Goal: Connect with others: Establish contact or relationships with other users

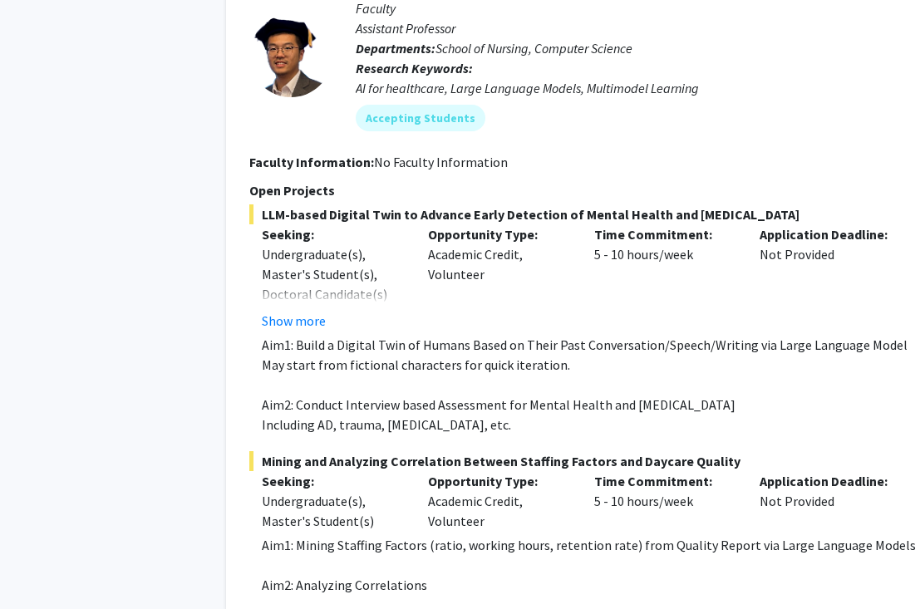
scroll to position [3509, 36]
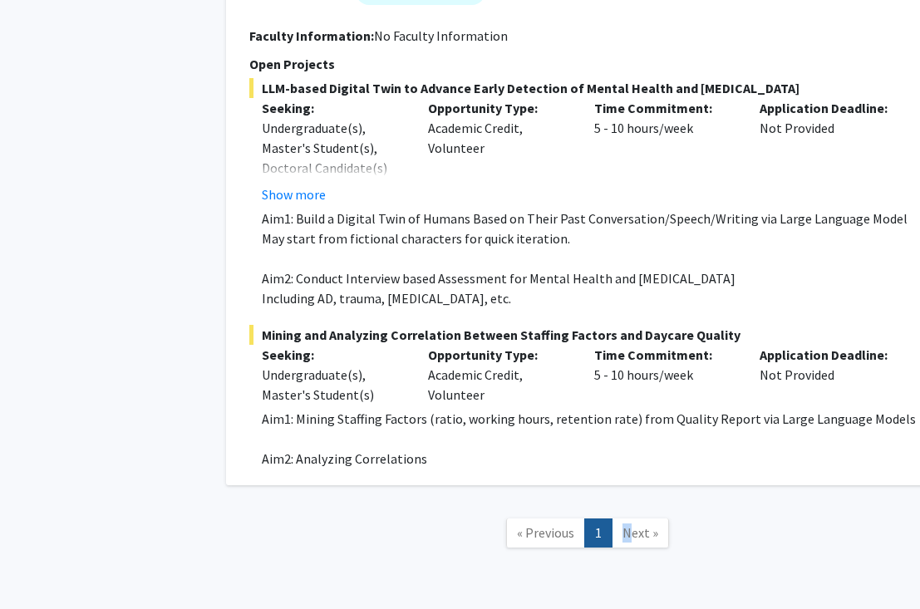
click at [627, 525] on span "Next »" at bounding box center [641, 533] width 36 height 17
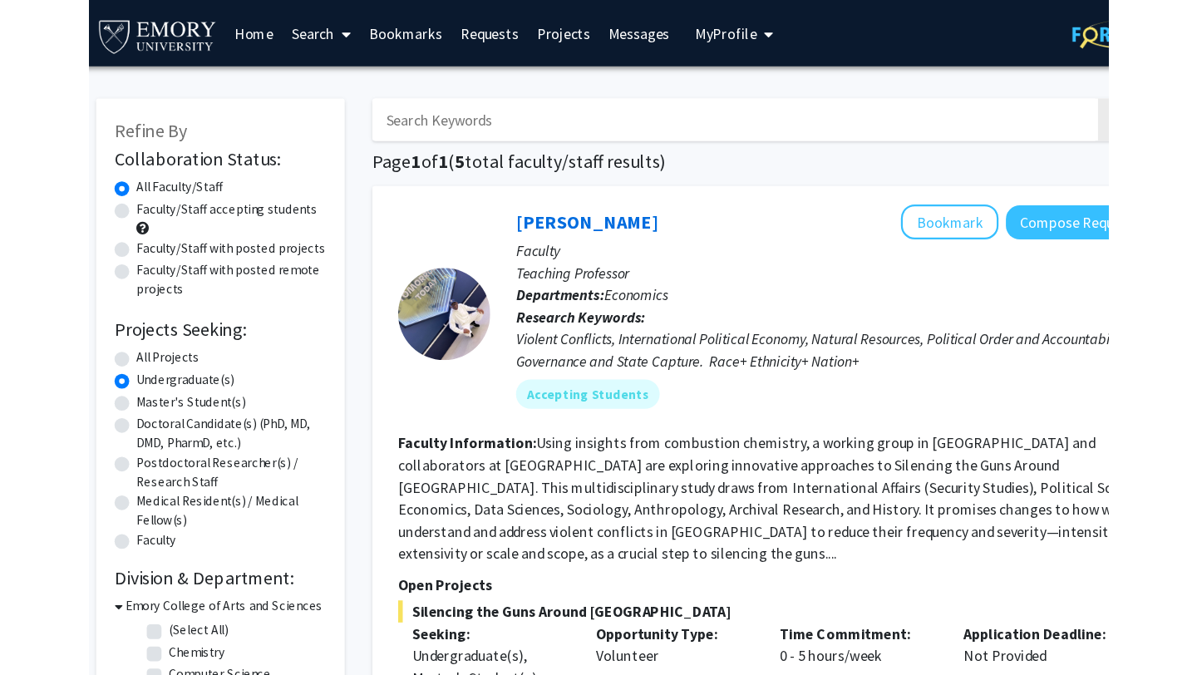
scroll to position [0, 0]
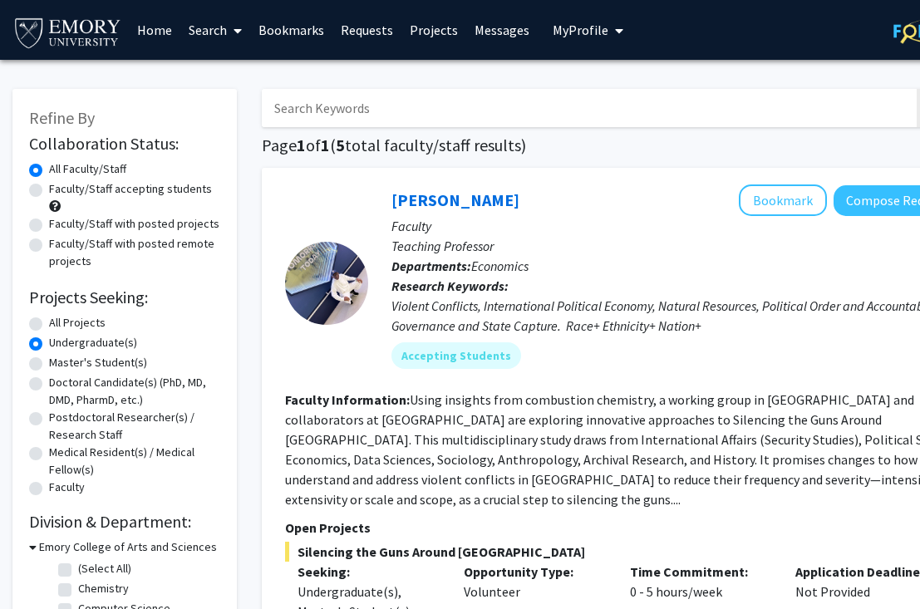
click at [209, 37] on link "Search" at bounding box center [215, 30] width 70 height 58
click at [378, 112] on input "Search Keywords" at bounding box center [588, 108] width 653 height 38
click at [164, 36] on link "Home" at bounding box center [155, 30] width 52 height 58
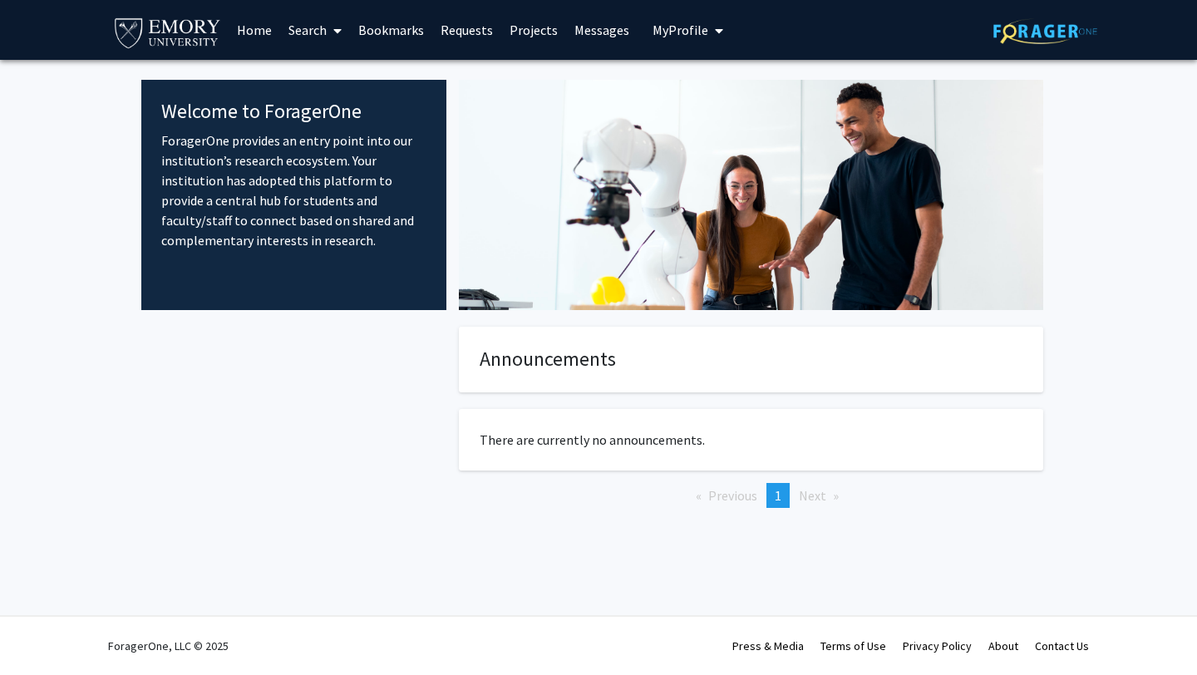
click at [308, 37] on link "Search" at bounding box center [315, 30] width 70 height 58
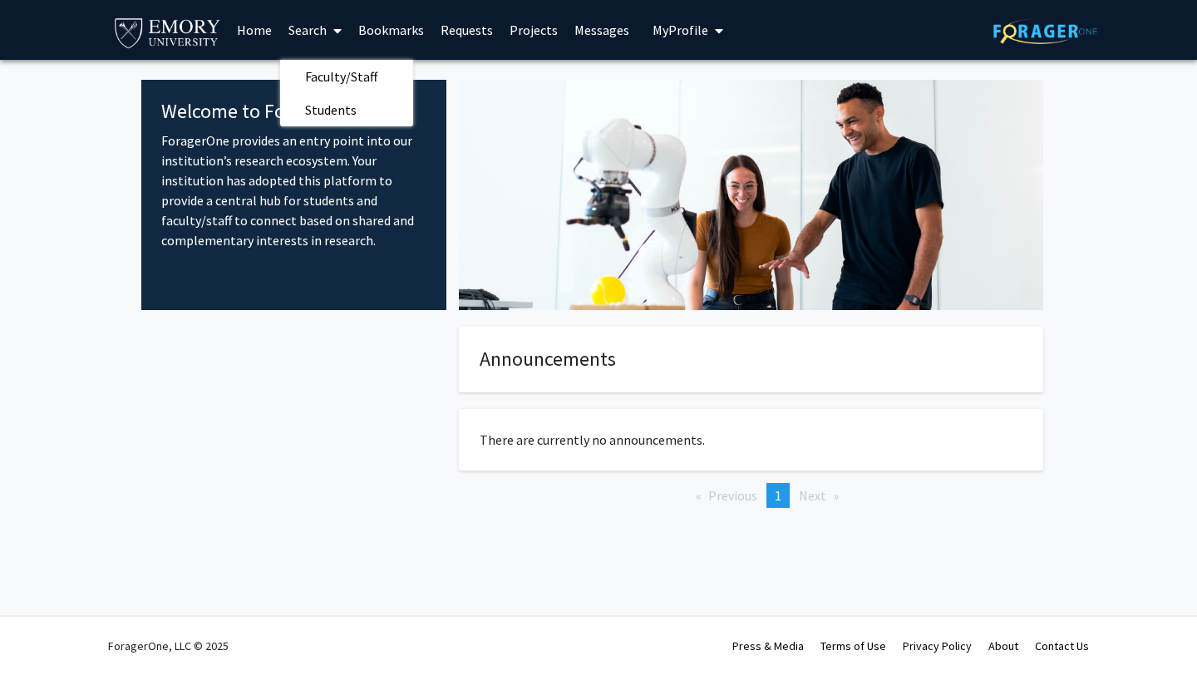
click at [406, 23] on link "Bookmarks" at bounding box center [391, 30] width 82 height 58
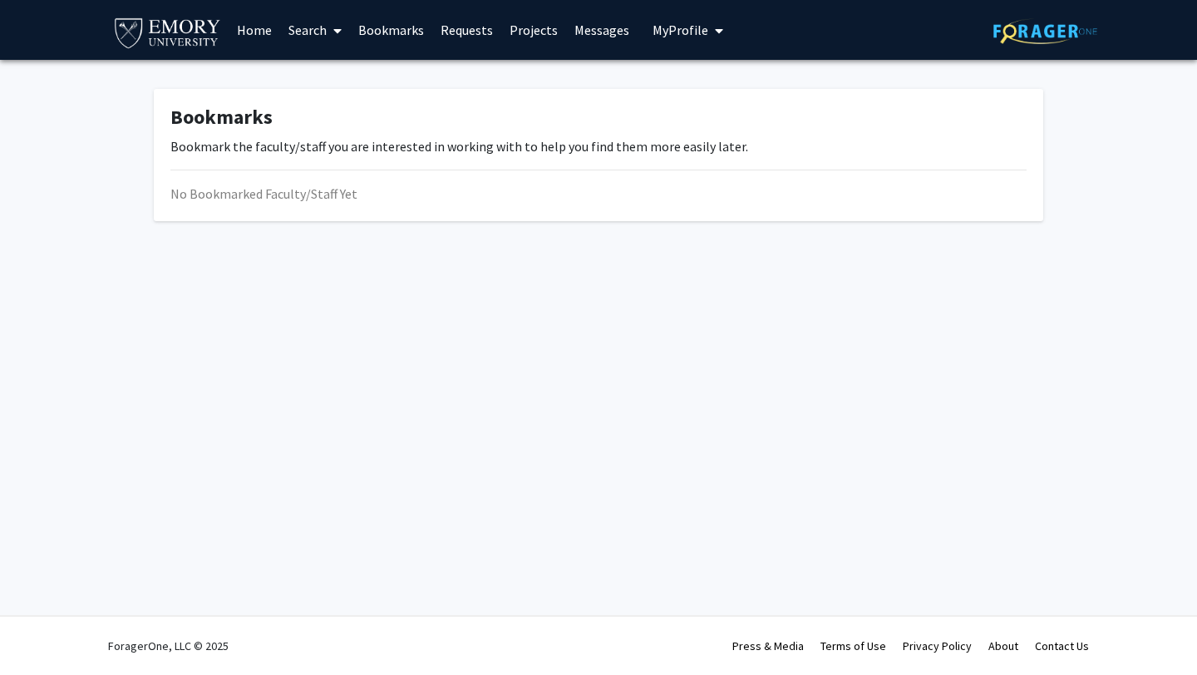
click at [456, 28] on link "Requests" at bounding box center [466, 30] width 69 height 58
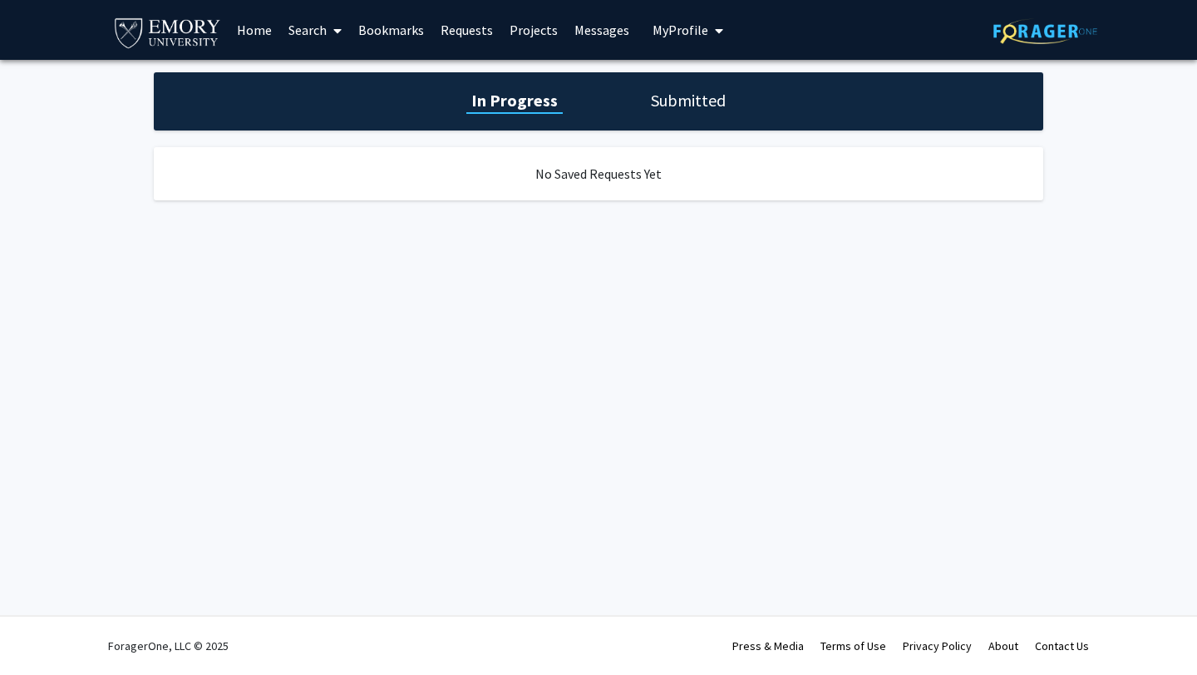
click at [517, 42] on link "Projects" at bounding box center [533, 30] width 65 height 58
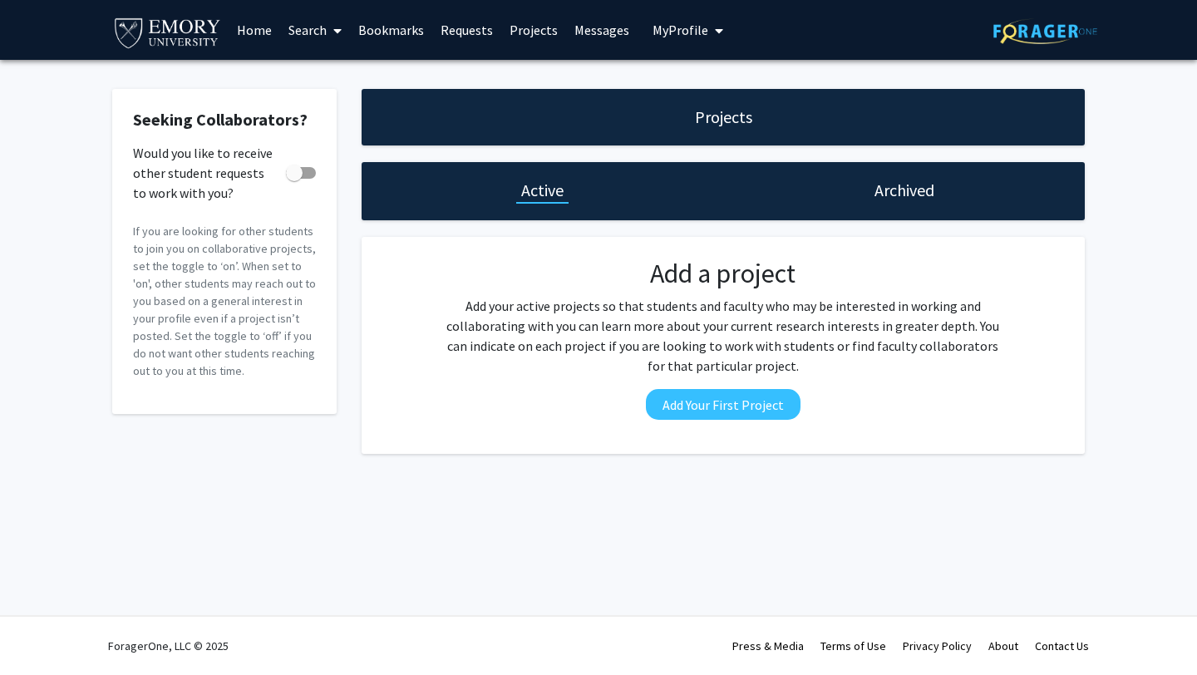
click at [577, 39] on link "Messages" at bounding box center [601, 30] width 71 height 58
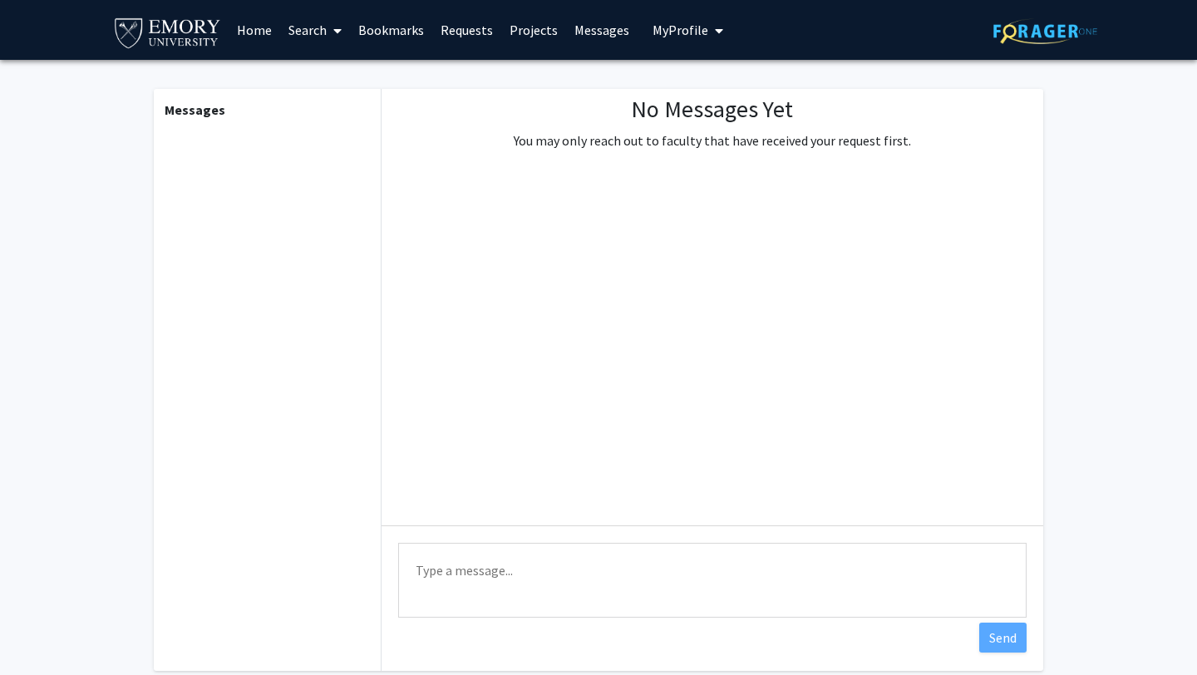
click at [630, 30] on div "Skip navigation Home Search Bookmarks Requests Projects Messages My Profile Anj…" at bounding box center [420, 30] width 616 height 60
click at [653, 34] on span "My Profile" at bounding box center [681, 30] width 56 height 17
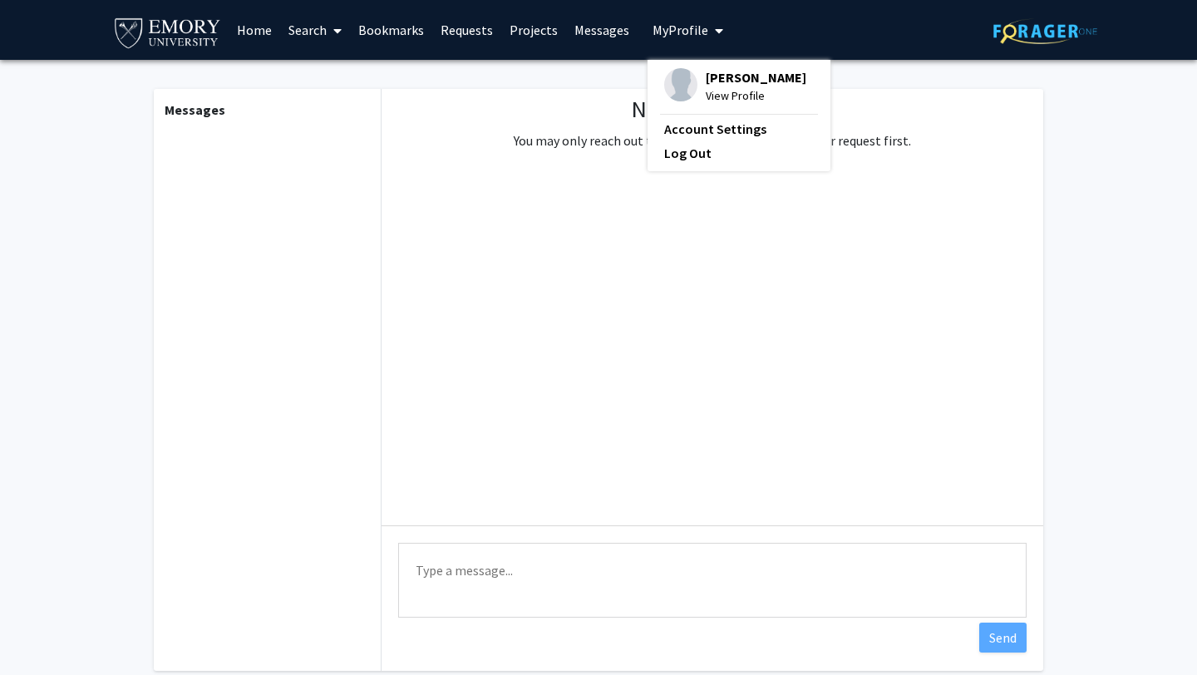
click at [302, 29] on link "Search" at bounding box center [315, 30] width 70 height 58
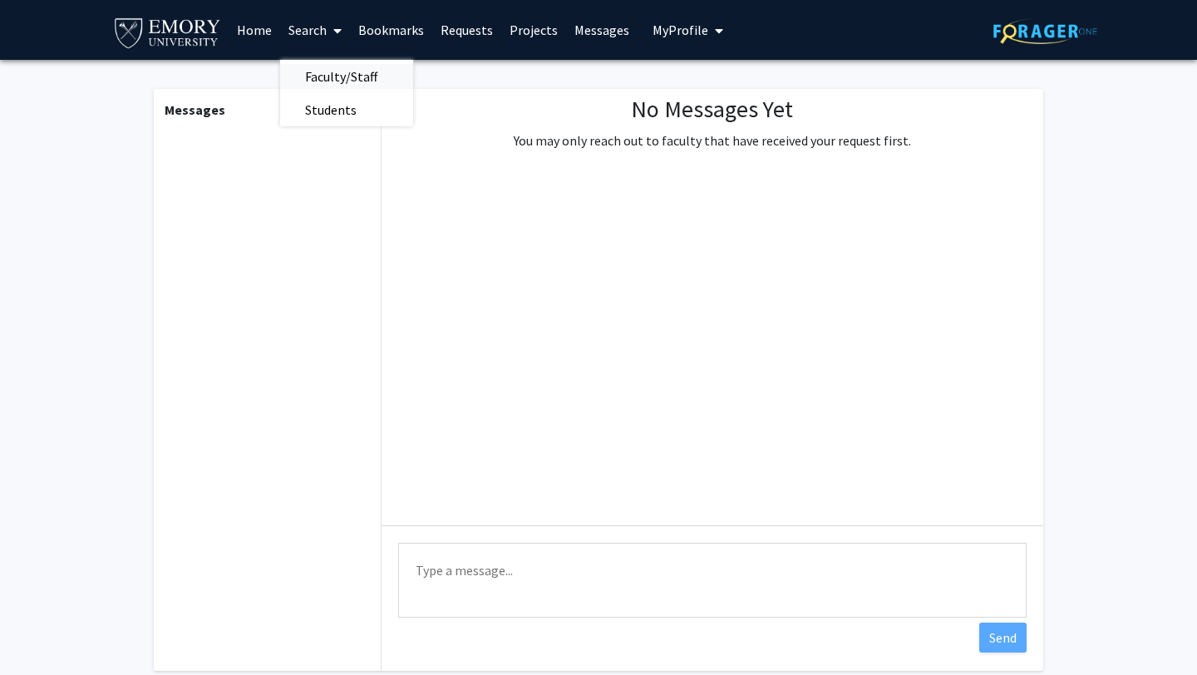
click at [323, 72] on span "Faculty/Staff" at bounding box center [341, 76] width 122 height 33
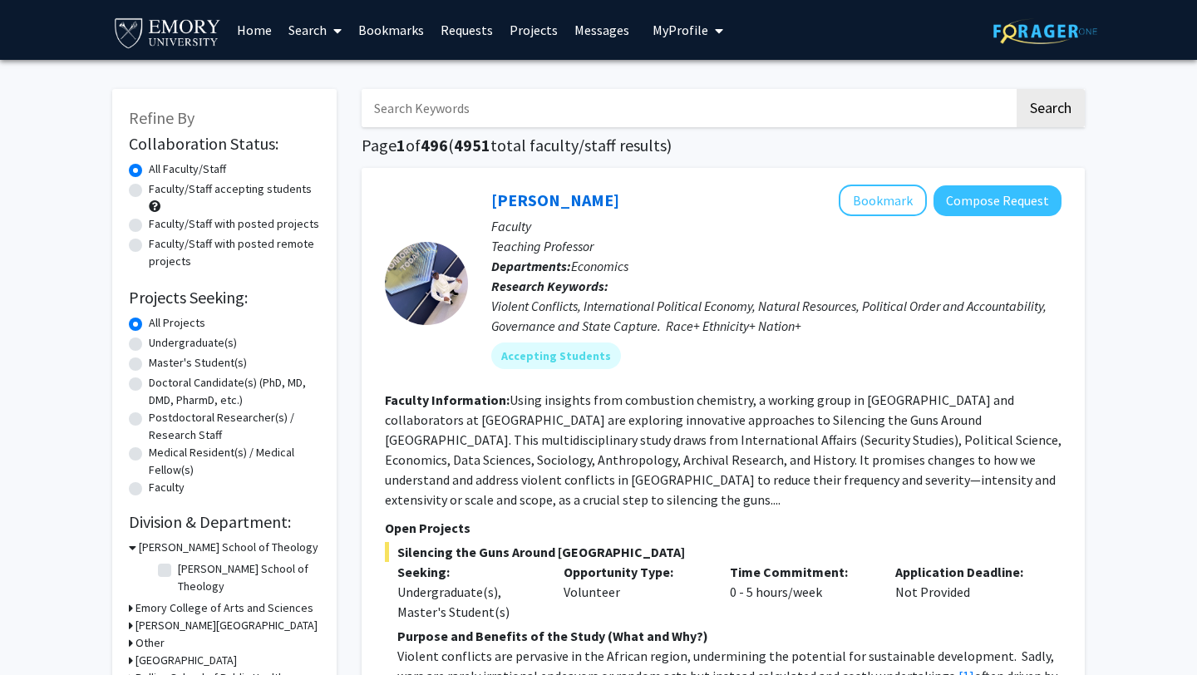
click at [234, 190] on label "Faculty/Staff accepting students" at bounding box center [230, 188] width 163 height 17
click at [160, 190] on input "Faculty/Staff accepting students" at bounding box center [154, 185] width 11 height 11
radio input "true"
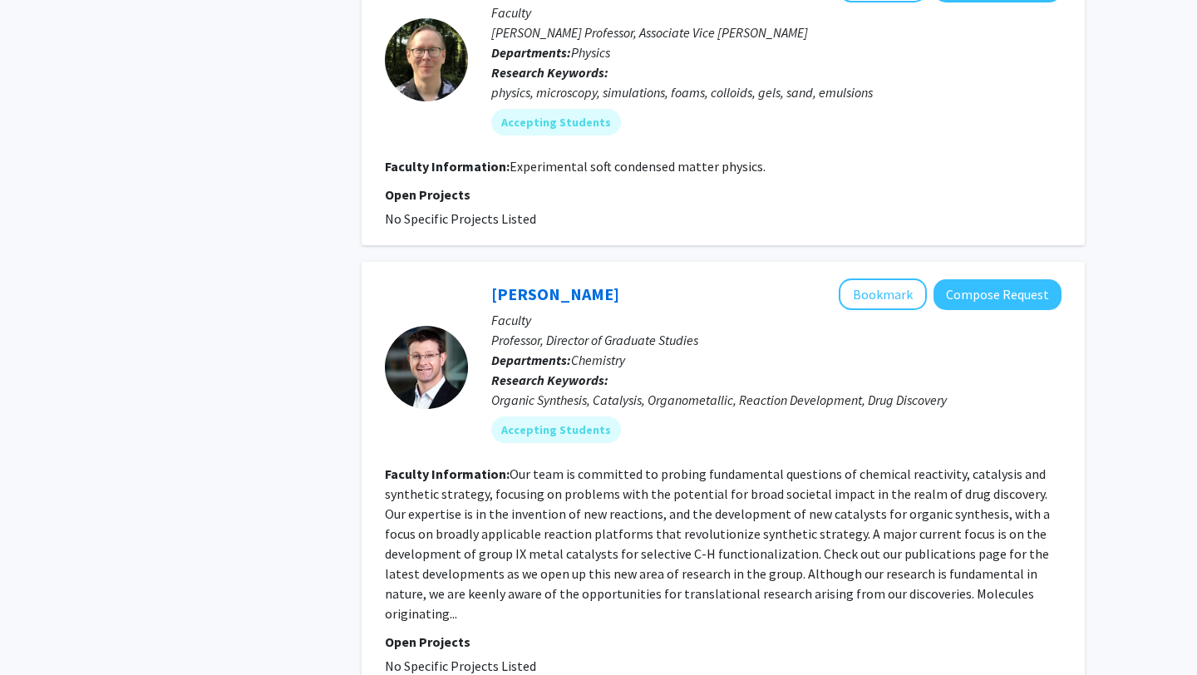
scroll to position [5400, 0]
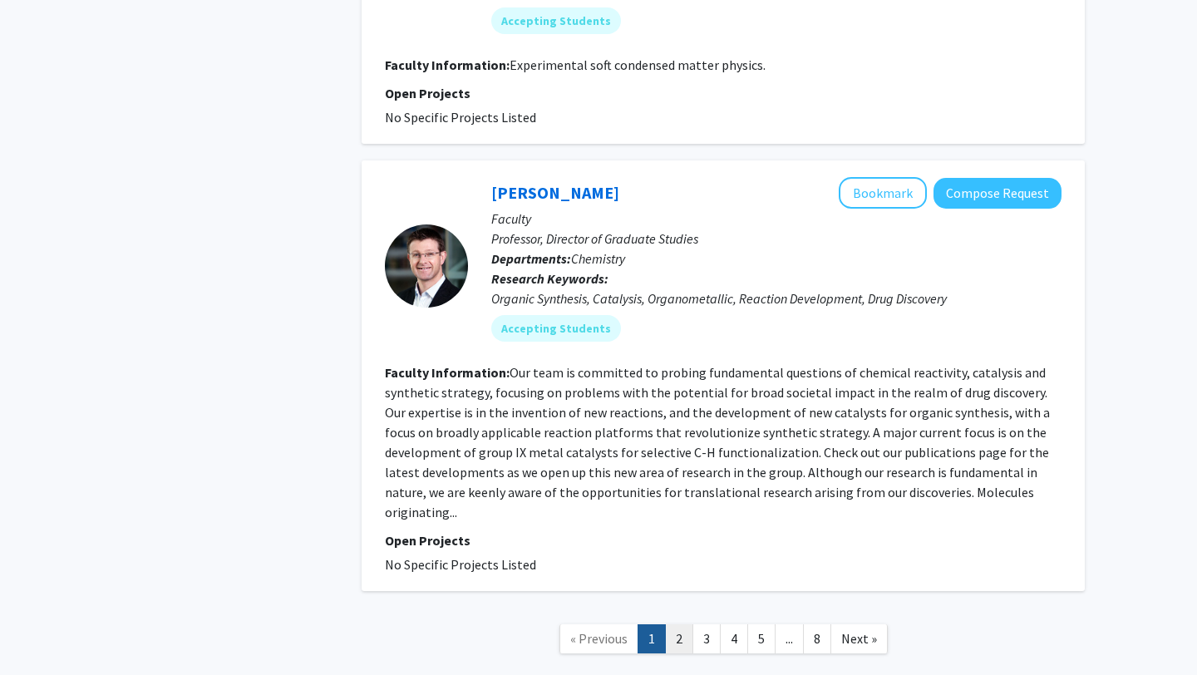
click at [678, 608] on link "2" at bounding box center [679, 638] width 28 height 29
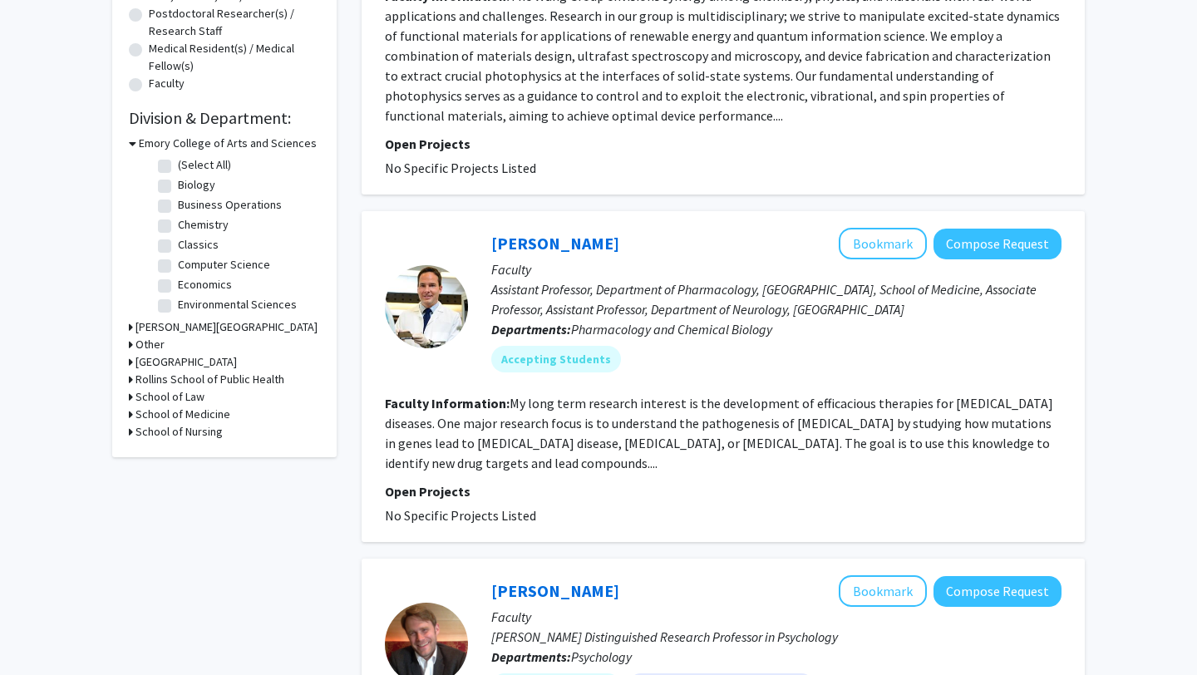
scroll to position [411, 0]
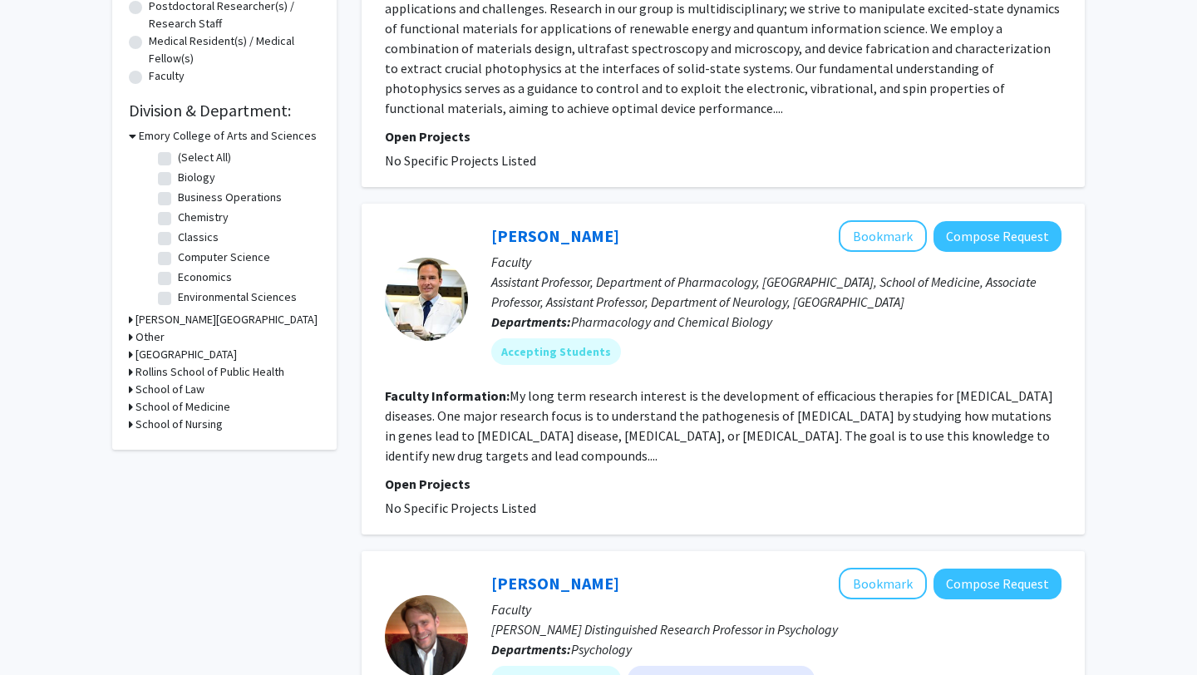
drag, startPoint x: 697, startPoint y: 411, endPoint x: 704, endPoint y: 460, distance: 49.6
click at [704, 460] on fg-read-more "My long term research interest is the development of efficacious therapies for …" at bounding box center [719, 425] width 668 height 76
click at [704, 461] on fg-read-more "My long term research interest is the development of efficacious therapies for …" at bounding box center [719, 425] width 668 height 76
click at [919, 229] on button "Compose Request" at bounding box center [998, 236] width 128 height 31
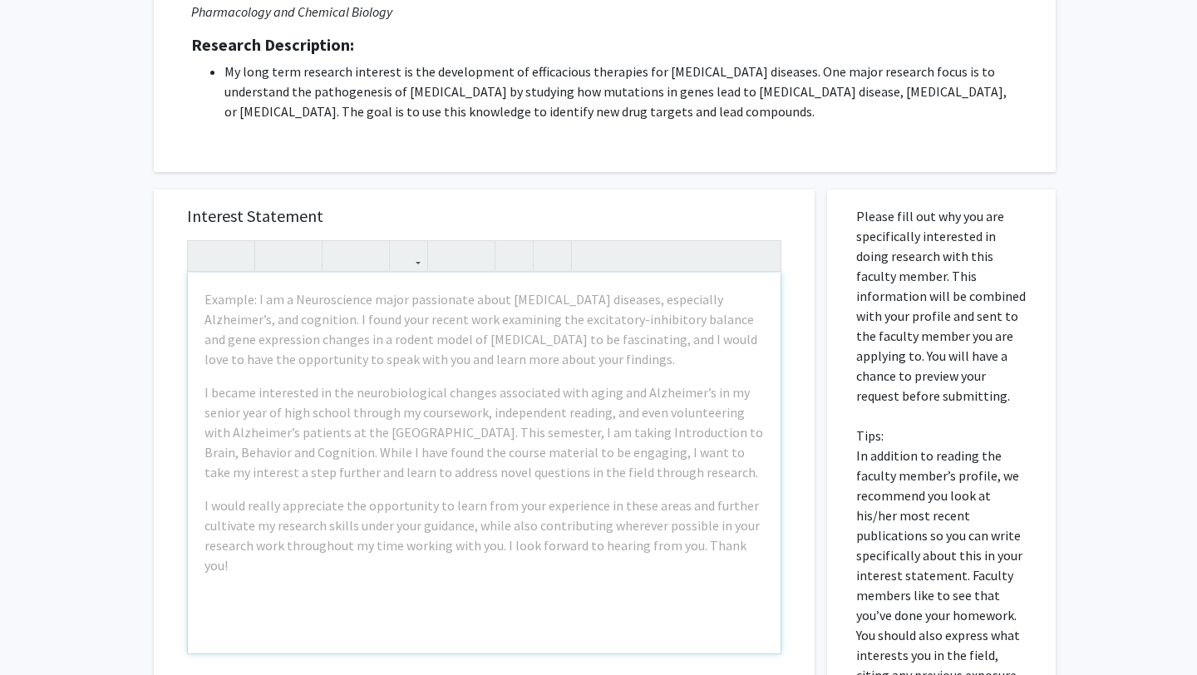
scroll to position [209, 0]
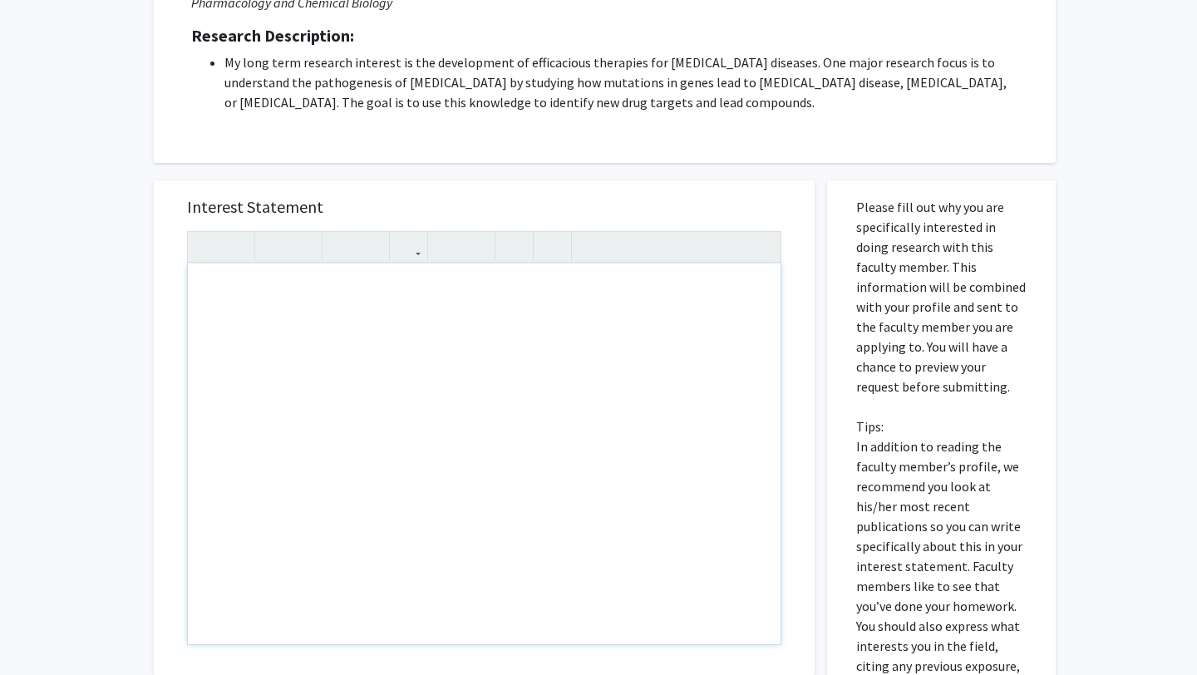
click at [701, 493] on div "Note to users with screen readers: Please press Alt+0 or Option+0 to deactivate…" at bounding box center [484, 454] width 593 height 381
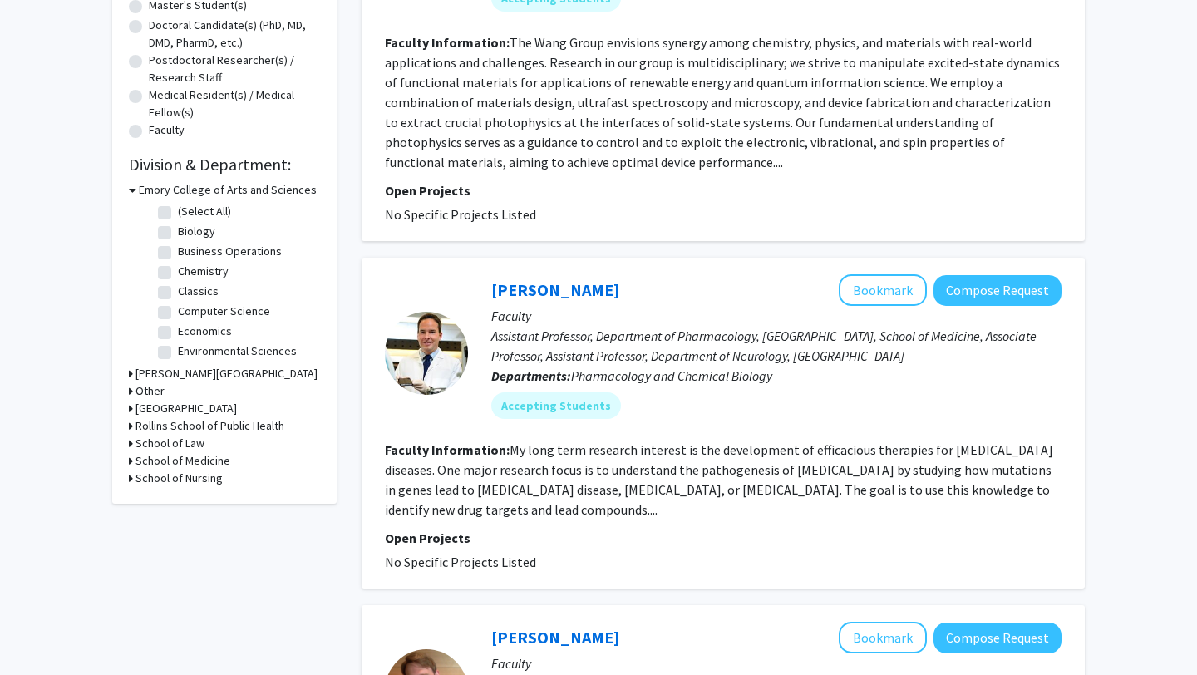
scroll to position [348, 0]
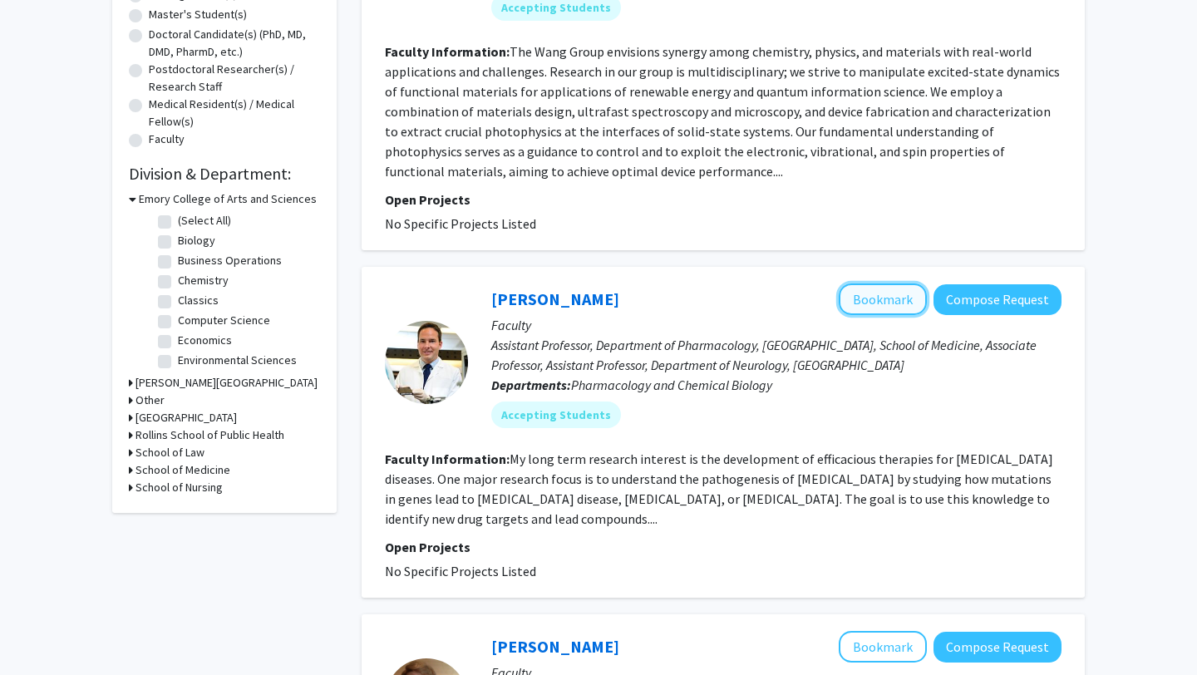
click at [860, 293] on button "Bookmark" at bounding box center [883, 299] width 88 height 32
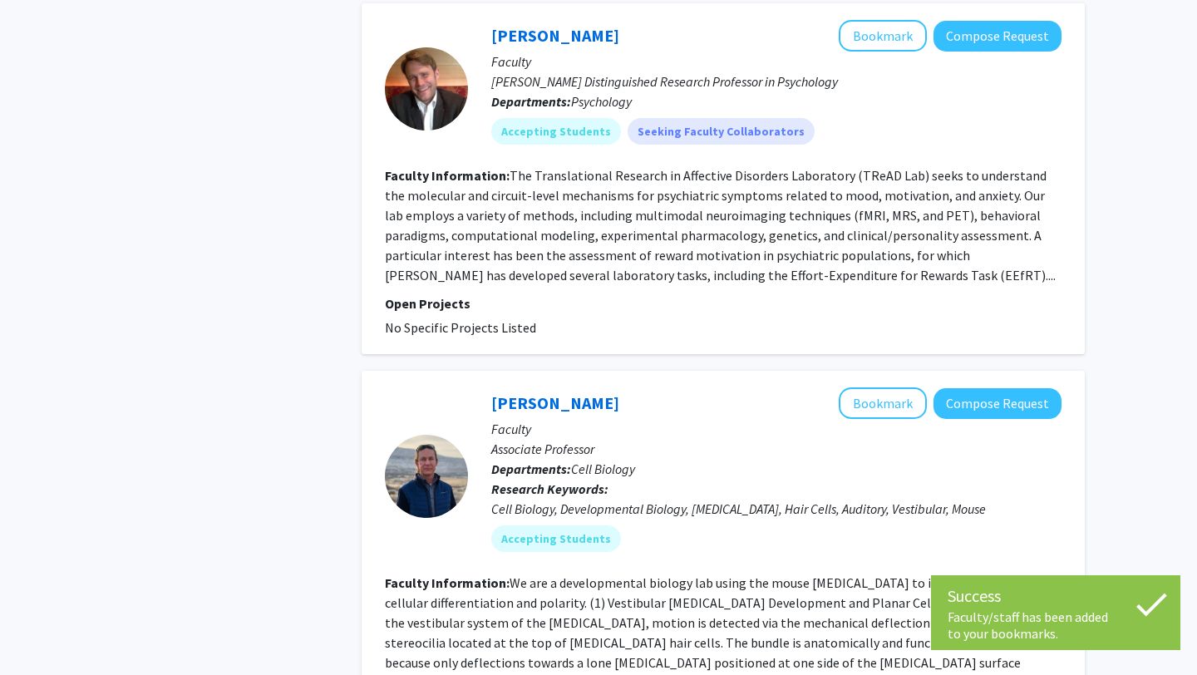
scroll to position [966, 0]
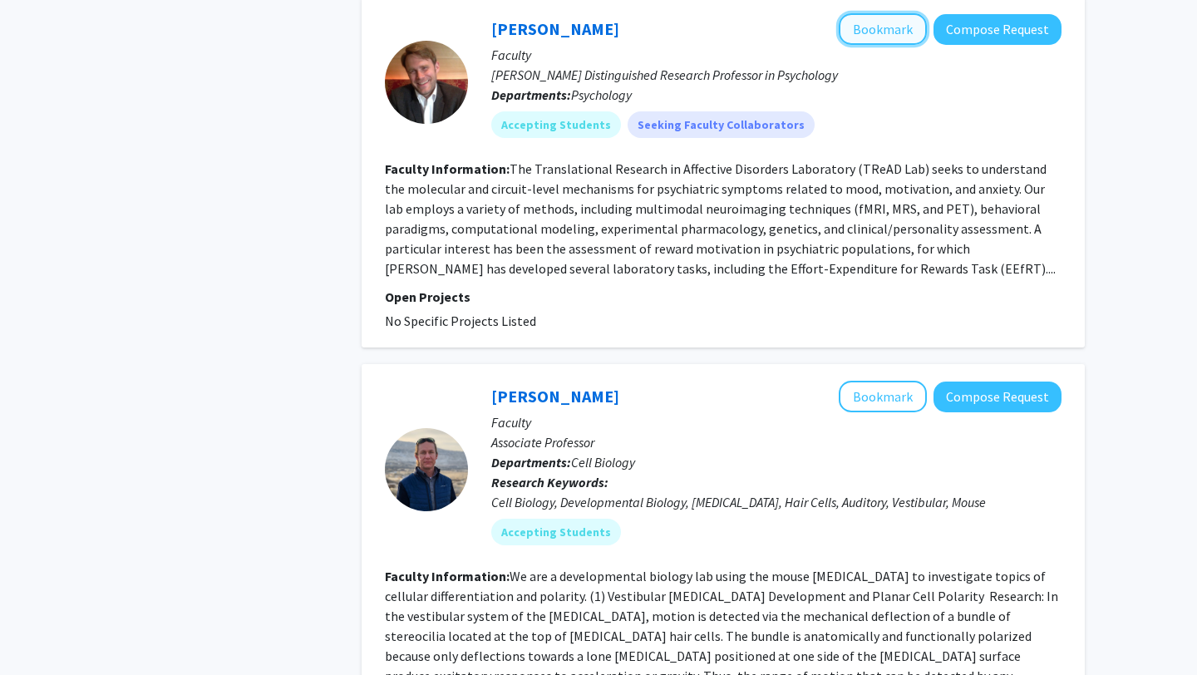
click at [892, 34] on button "Bookmark" at bounding box center [883, 29] width 88 height 32
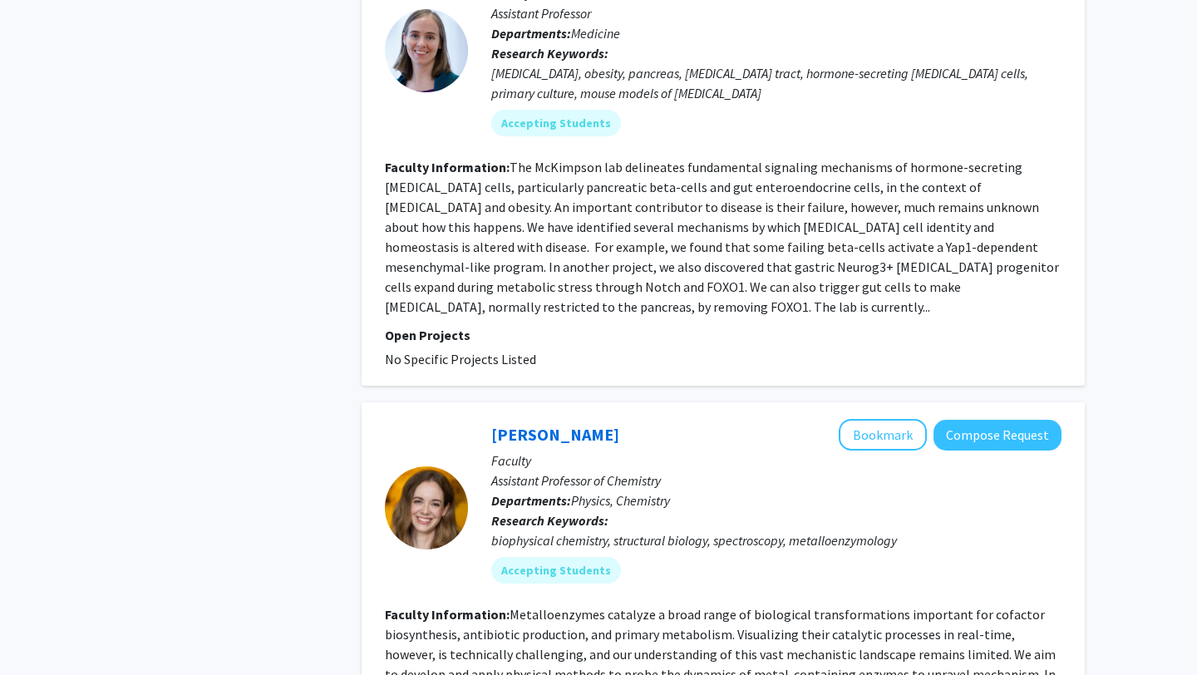
scroll to position [3575, 0]
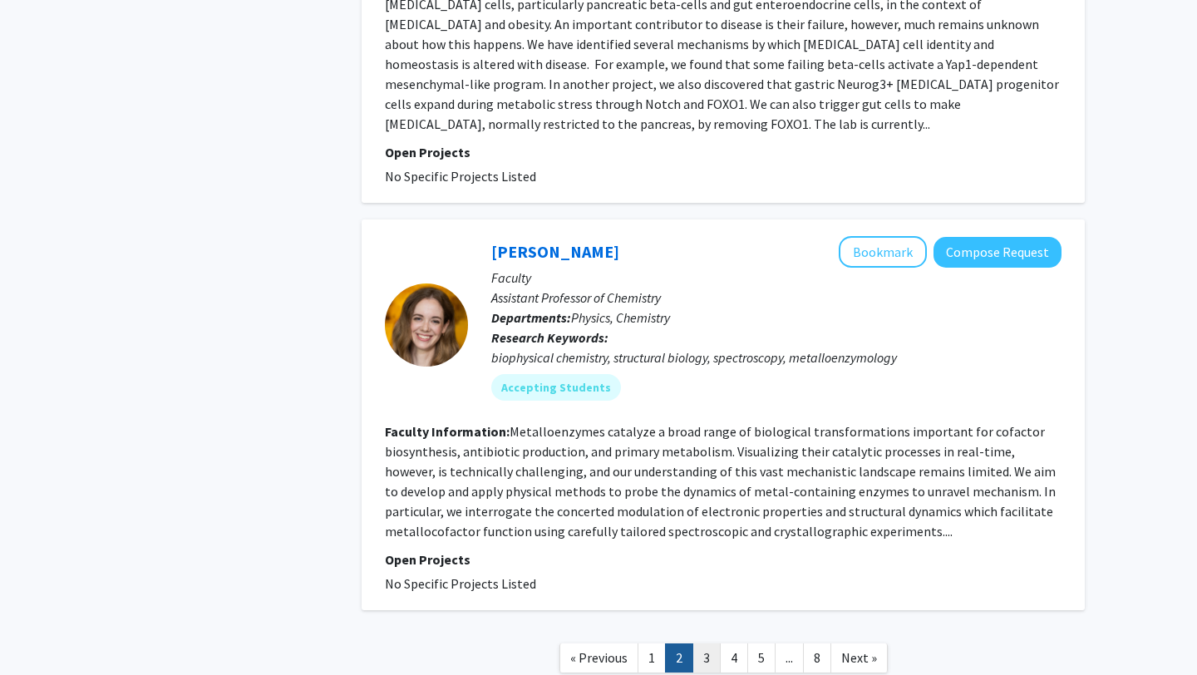
click at [700, 643] on link "3" at bounding box center [706, 657] width 28 height 29
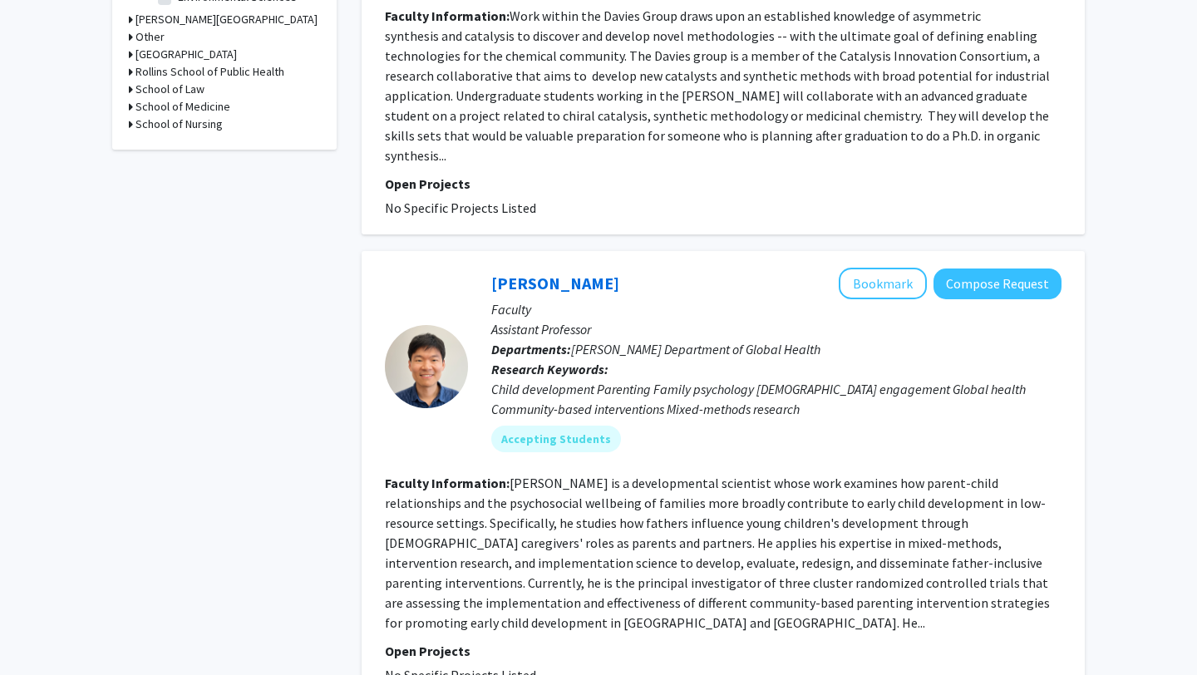
scroll to position [729, 0]
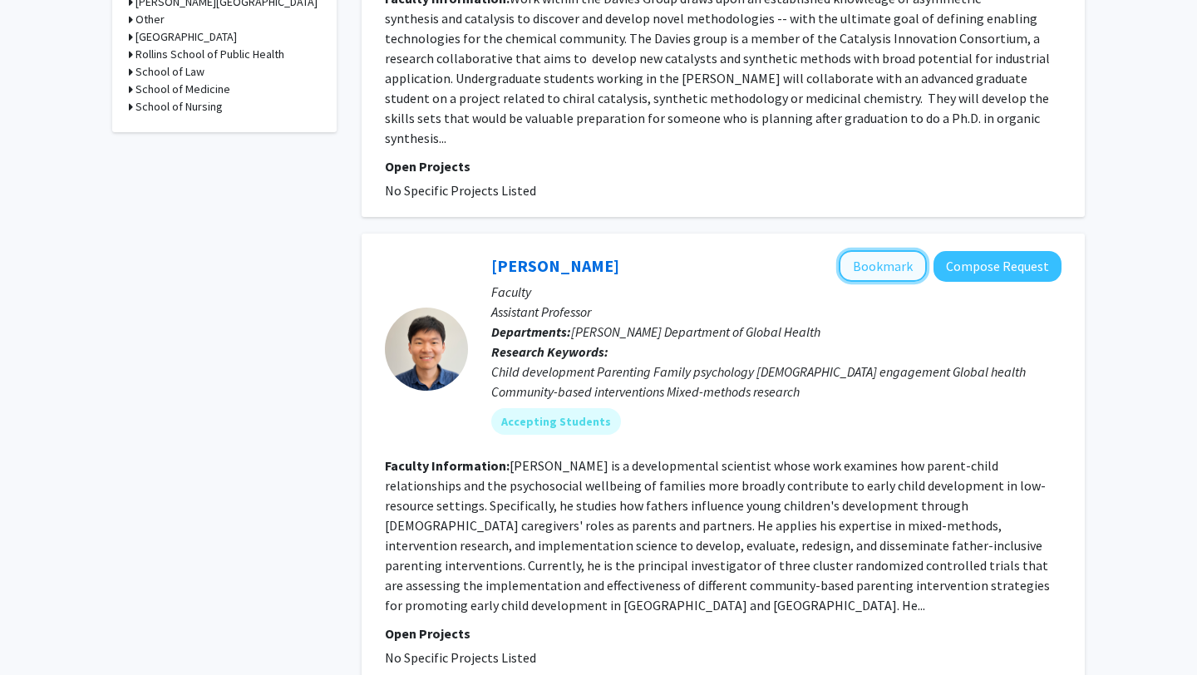
click at [882, 250] on button "Bookmark" at bounding box center [883, 266] width 88 height 32
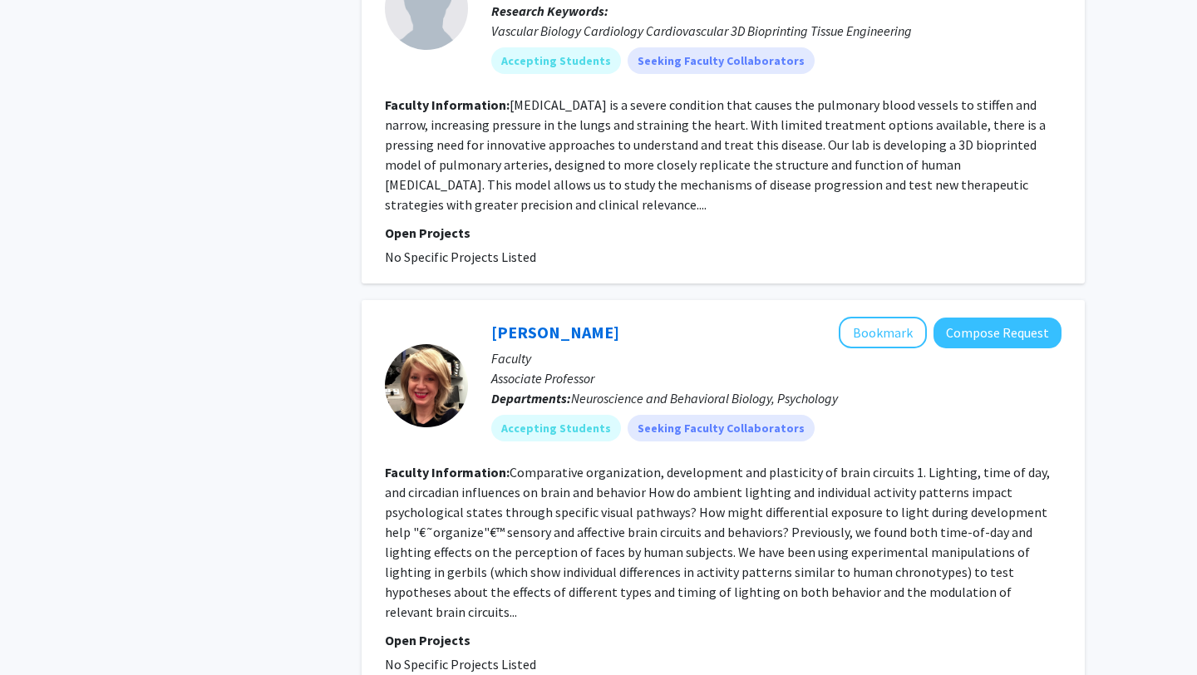
scroll to position [3720, 0]
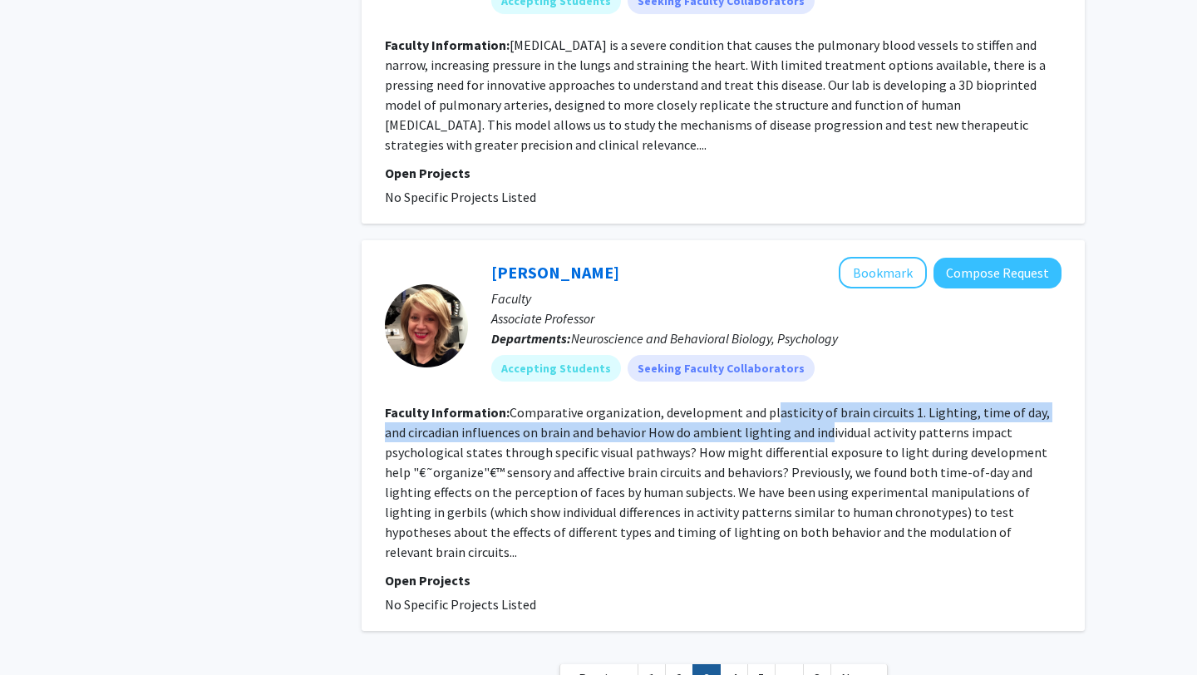
drag, startPoint x: 771, startPoint y: 287, endPoint x: 804, endPoint y: 319, distance: 46.4
click at [804, 404] on fg-read-more "Comparative organization, development and plasticity of brain circuits 1. Light…" at bounding box center [717, 482] width 665 height 156
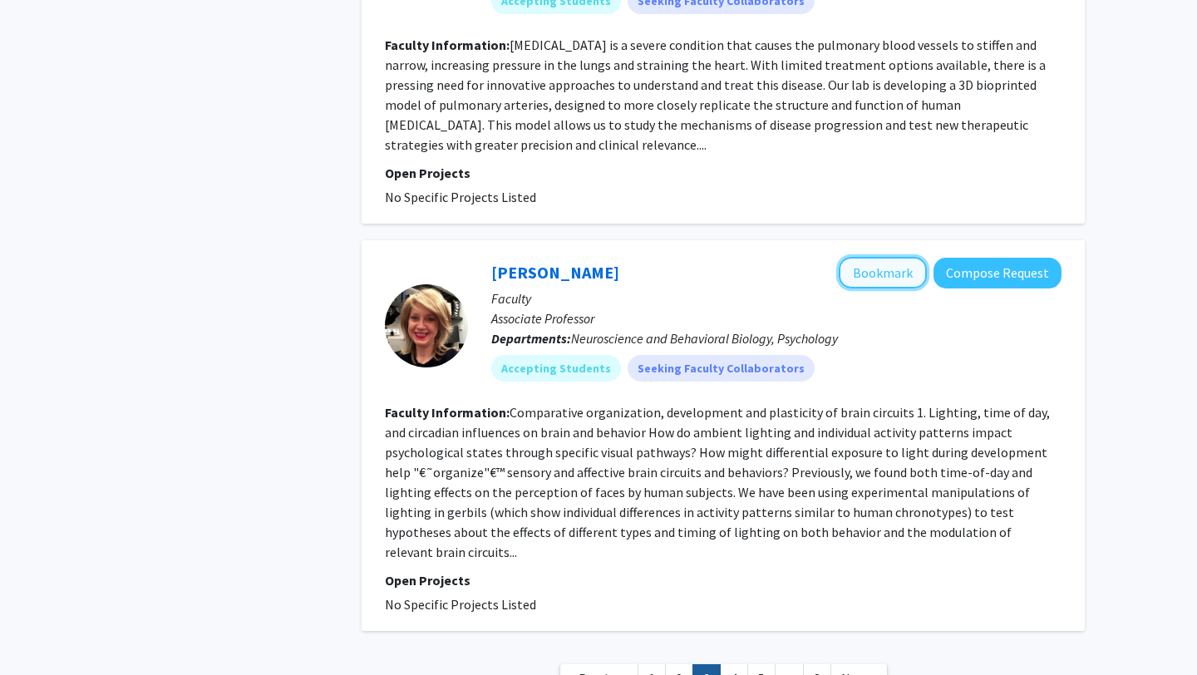
click at [852, 257] on button "Bookmark" at bounding box center [883, 273] width 88 height 32
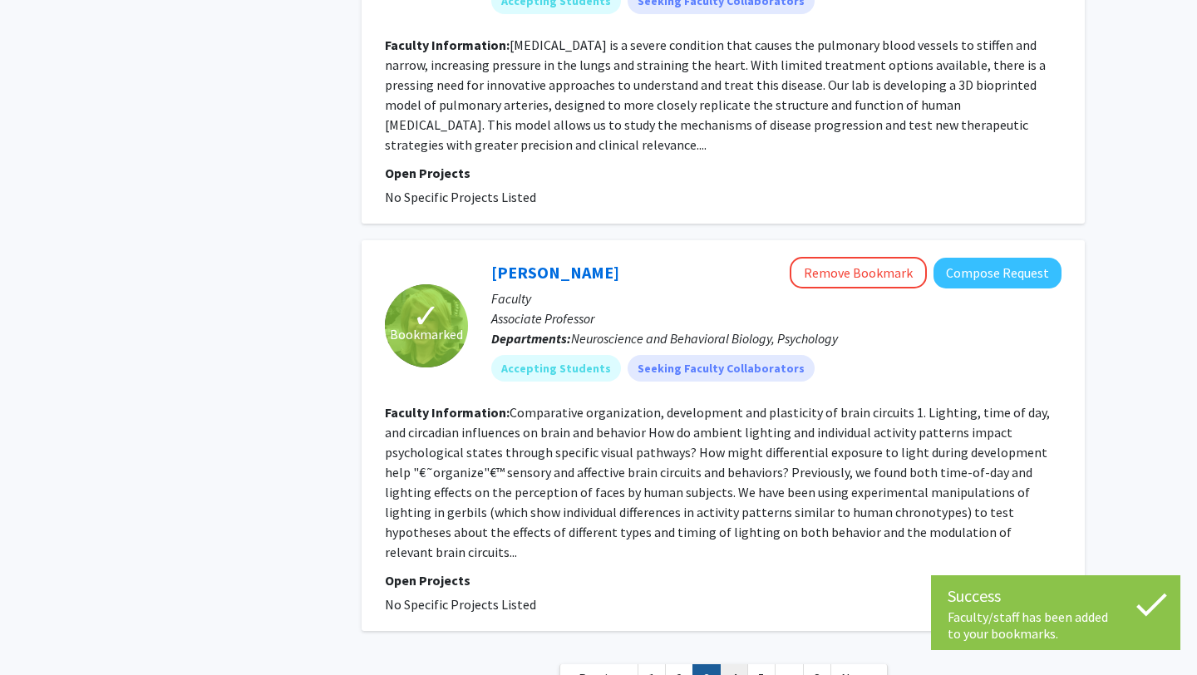
click at [732, 664] on link "4" at bounding box center [734, 678] width 28 height 29
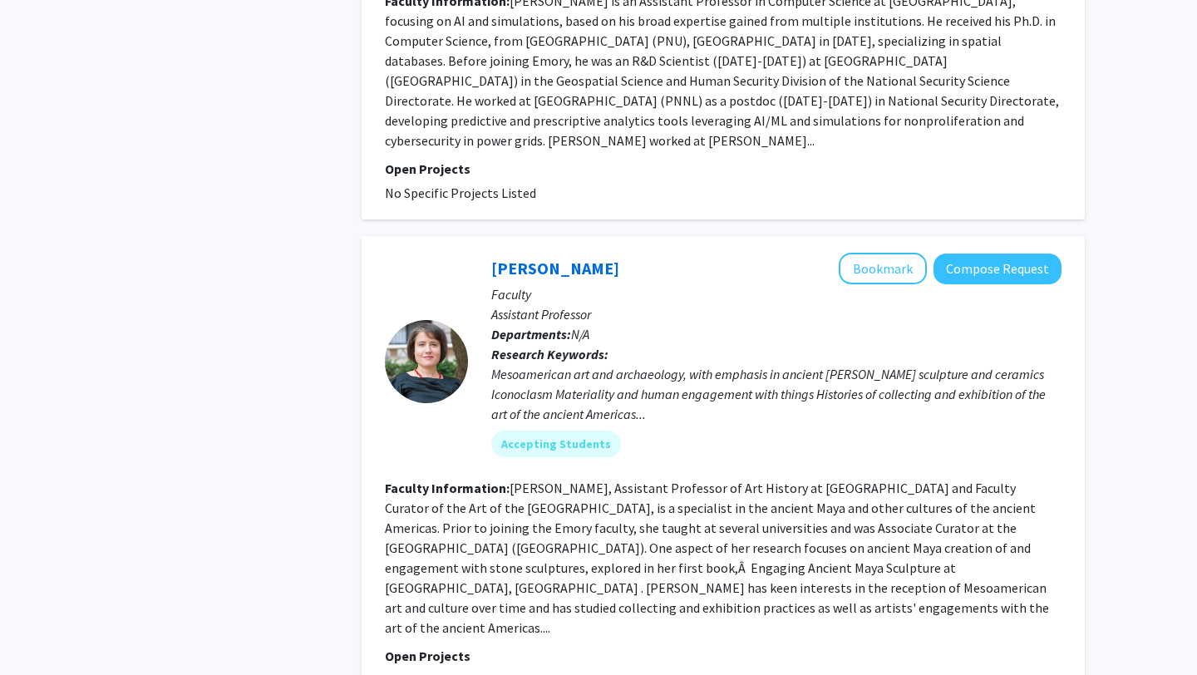
scroll to position [3813, 0]
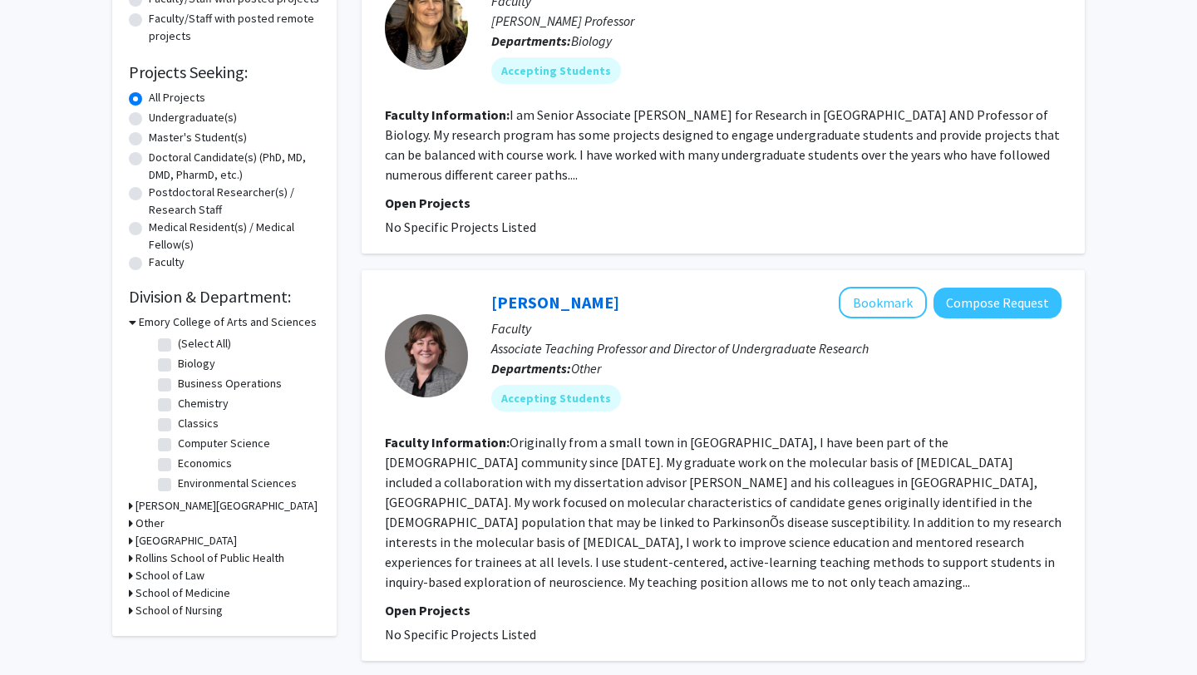
scroll to position [233, 0]
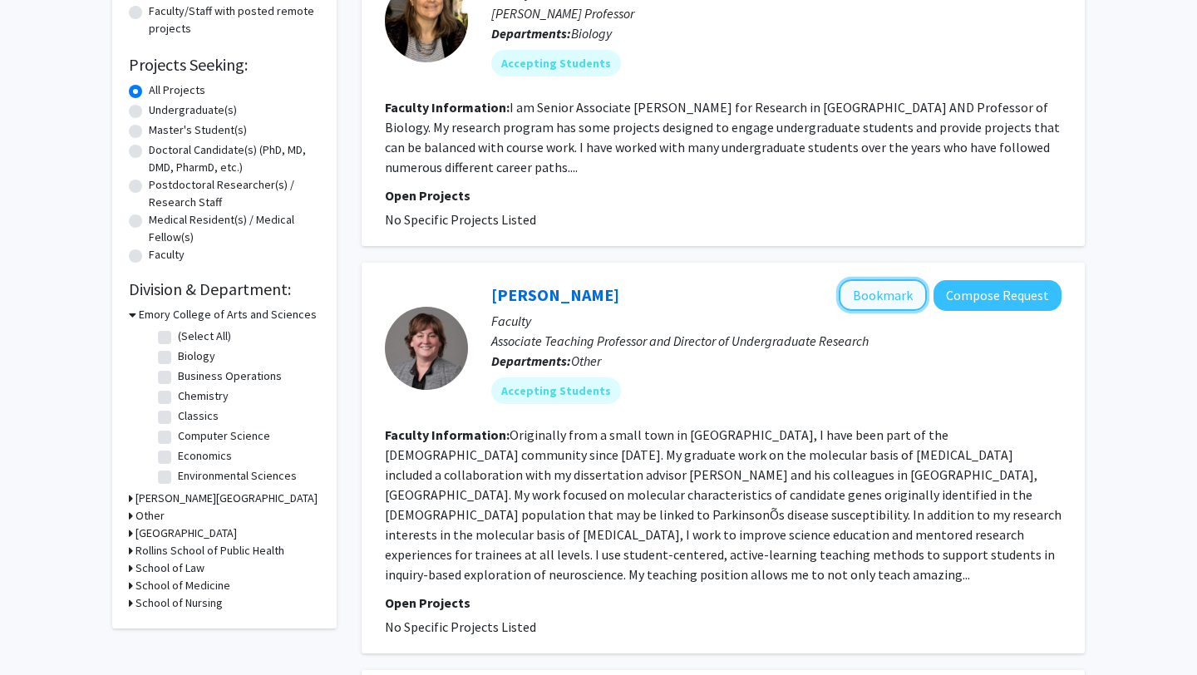
click at [891, 291] on button "Bookmark" at bounding box center [883, 295] width 88 height 32
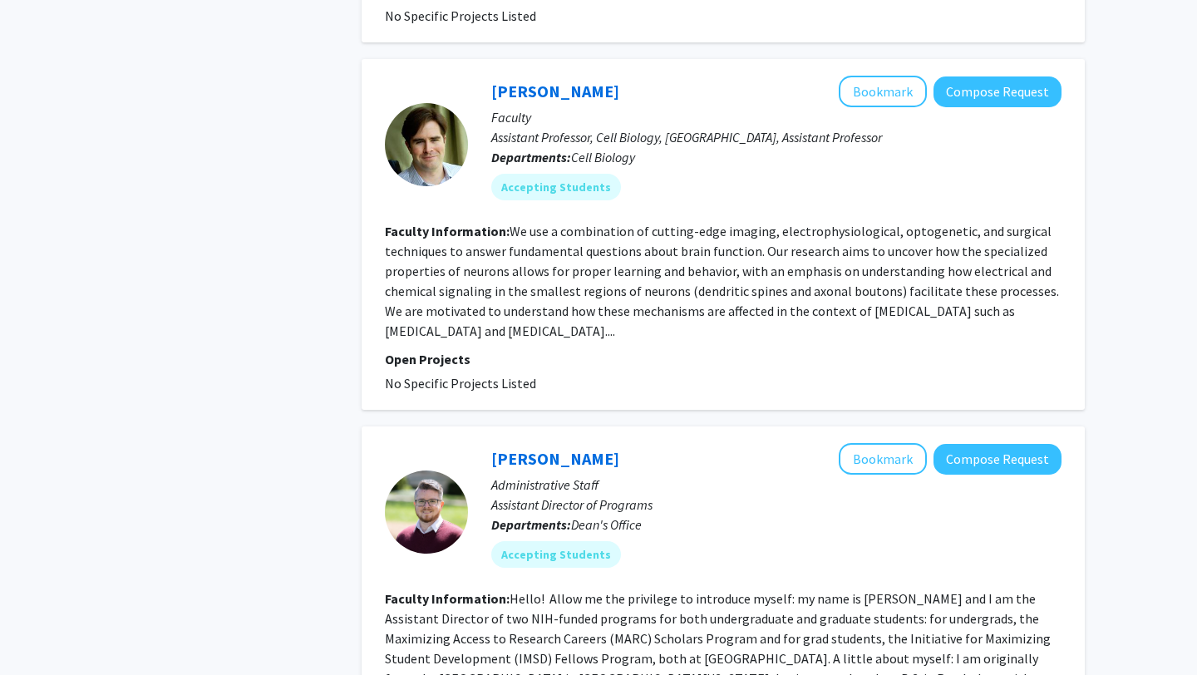
scroll to position [3235, 0]
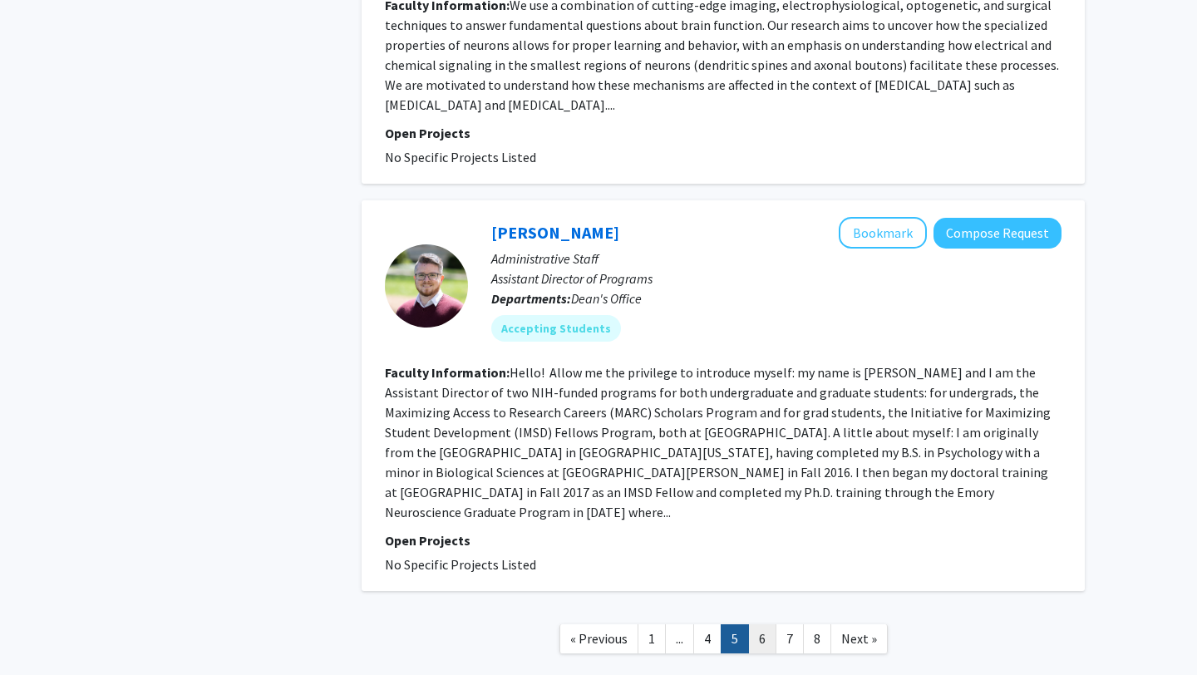
click at [764, 624] on link "6" at bounding box center [762, 638] width 28 height 29
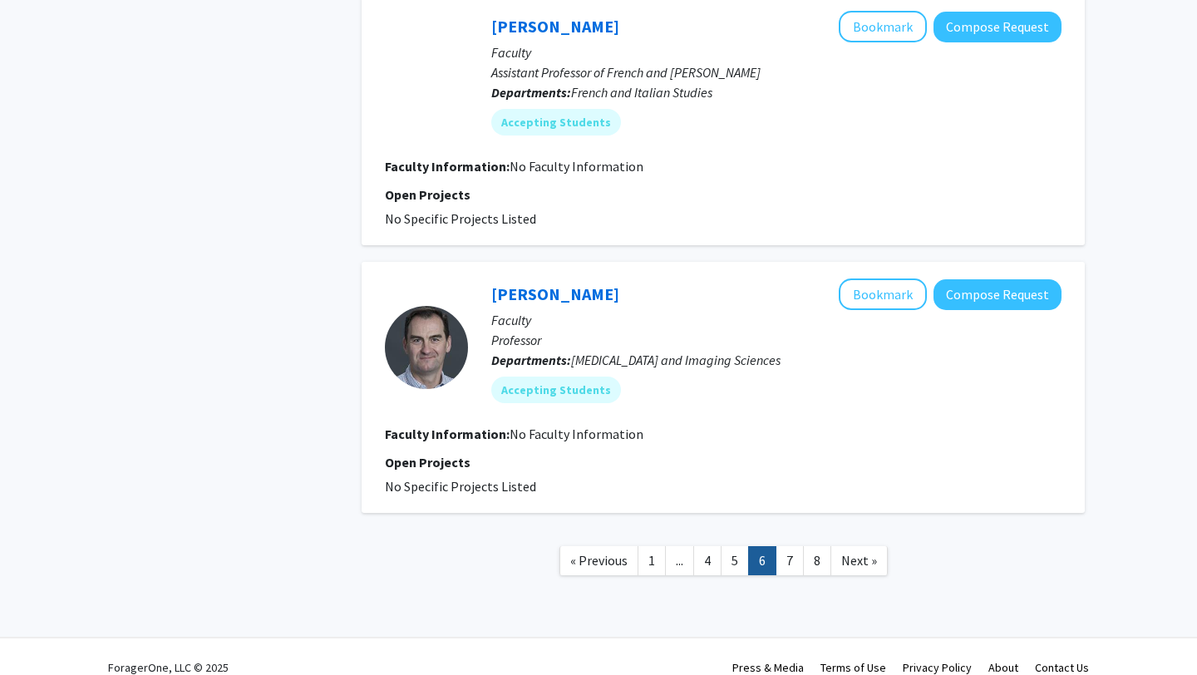
scroll to position [2456, 0]
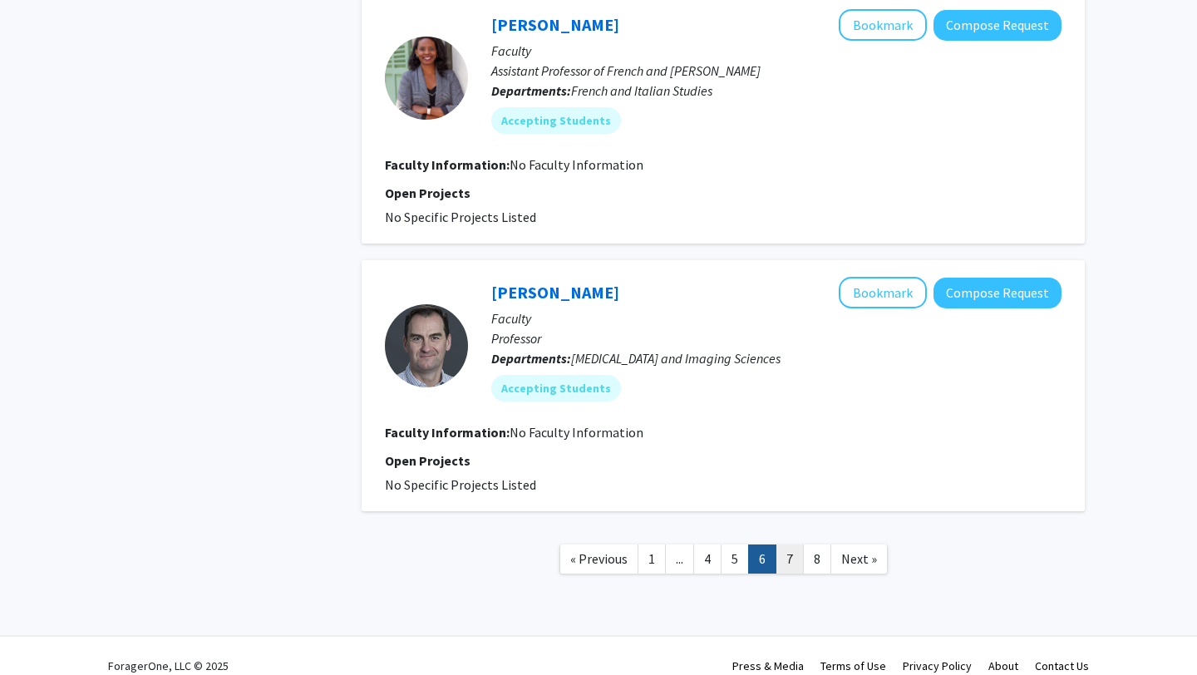
click at [792, 544] on link "7" at bounding box center [790, 558] width 28 height 29
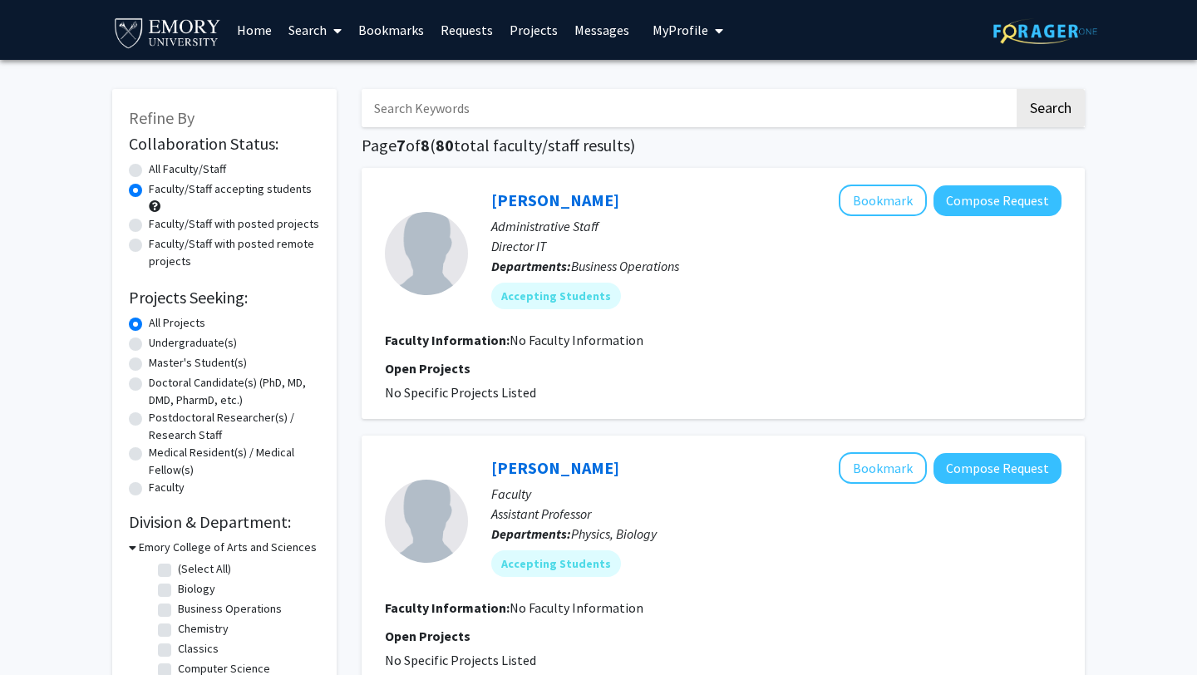
click at [392, 26] on link "Bookmarks" at bounding box center [391, 30] width 82 height 58
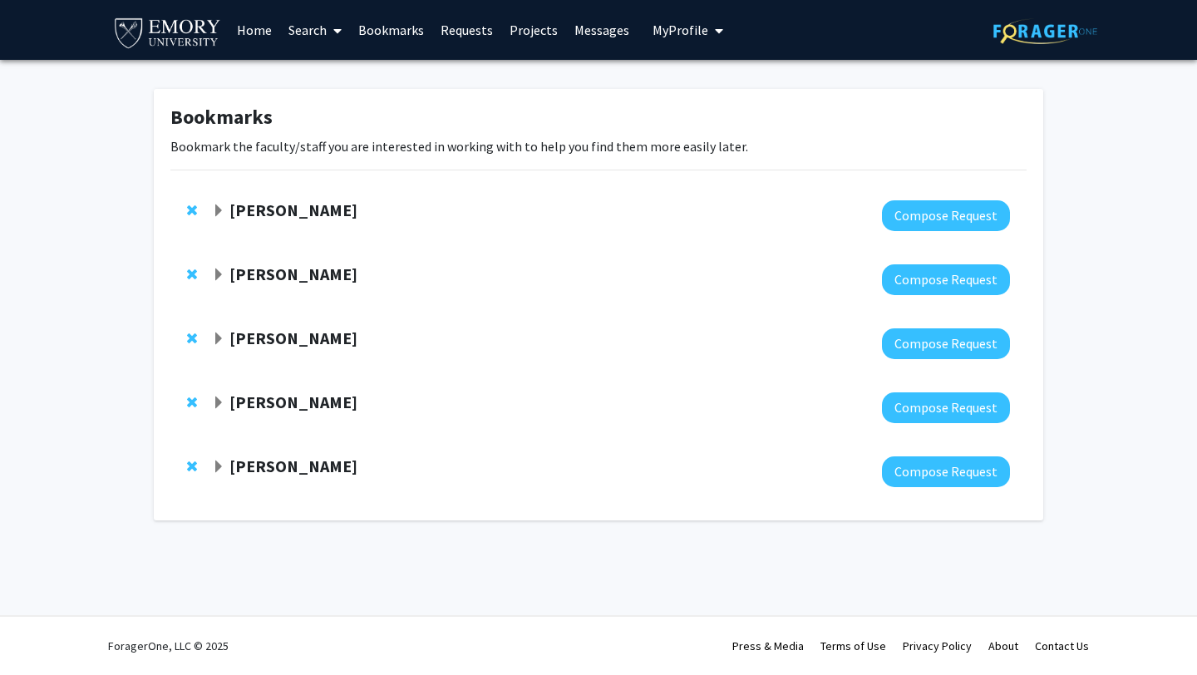
click at [289, 205] on strong "[PERSON_NAME]" at bounding box center [293, 210] width 128 height 21
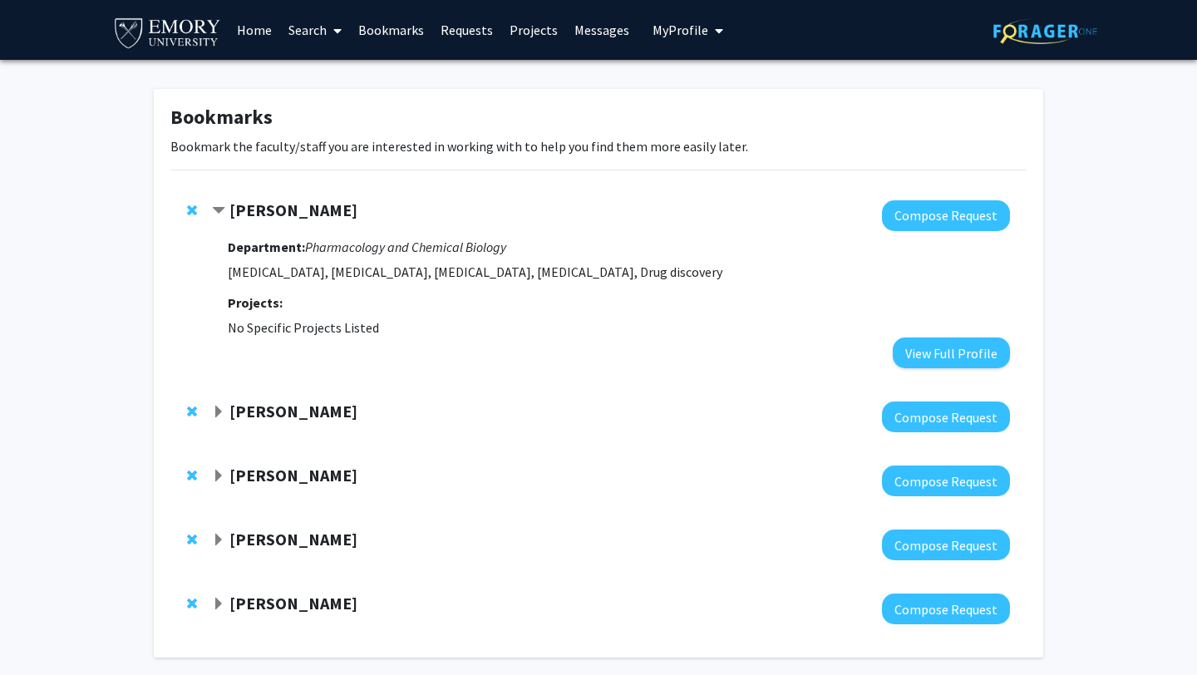
click at [316, 257] on div "Department: Pharmacology and Chemical Biology [MEDICAL_DATA], [MEDICAL_DATA], […" at bounding box center [619, 299] width 782 height 137
click at [303, 207] on strong "[PERSON_NAME]" at bounding box center [293, 210] width 128 height 21
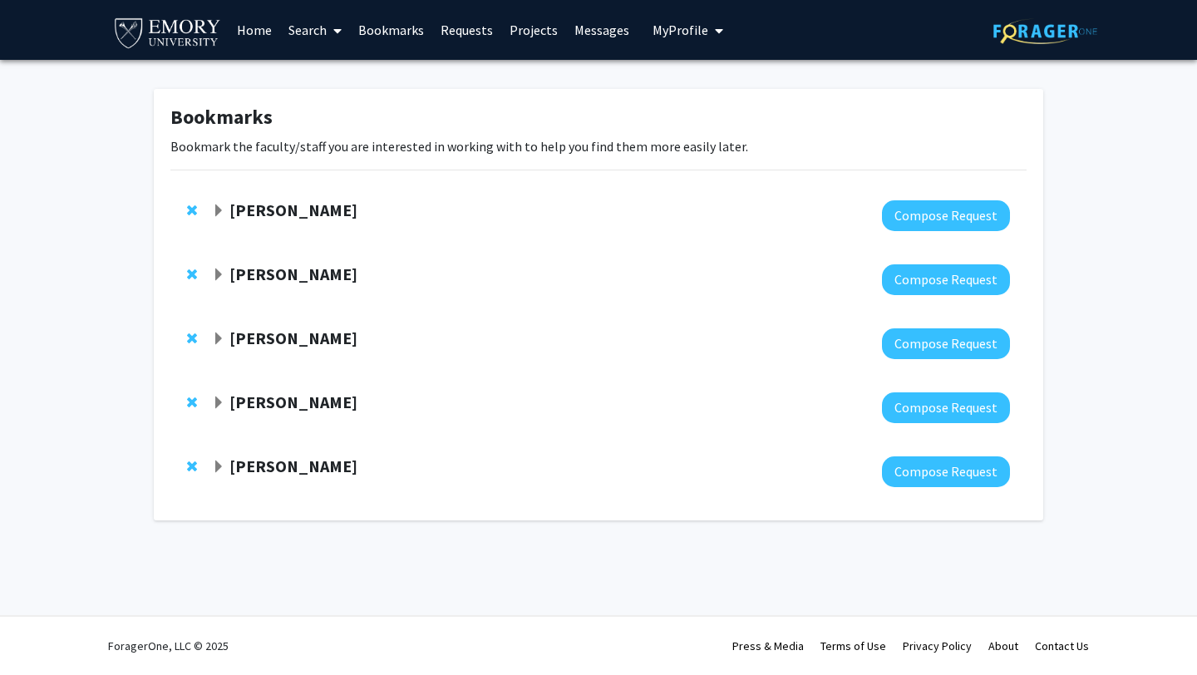
click at [305, 207] on strong "[PERSON_NAME]" at bounding box center [293, 210] width 128 height 21
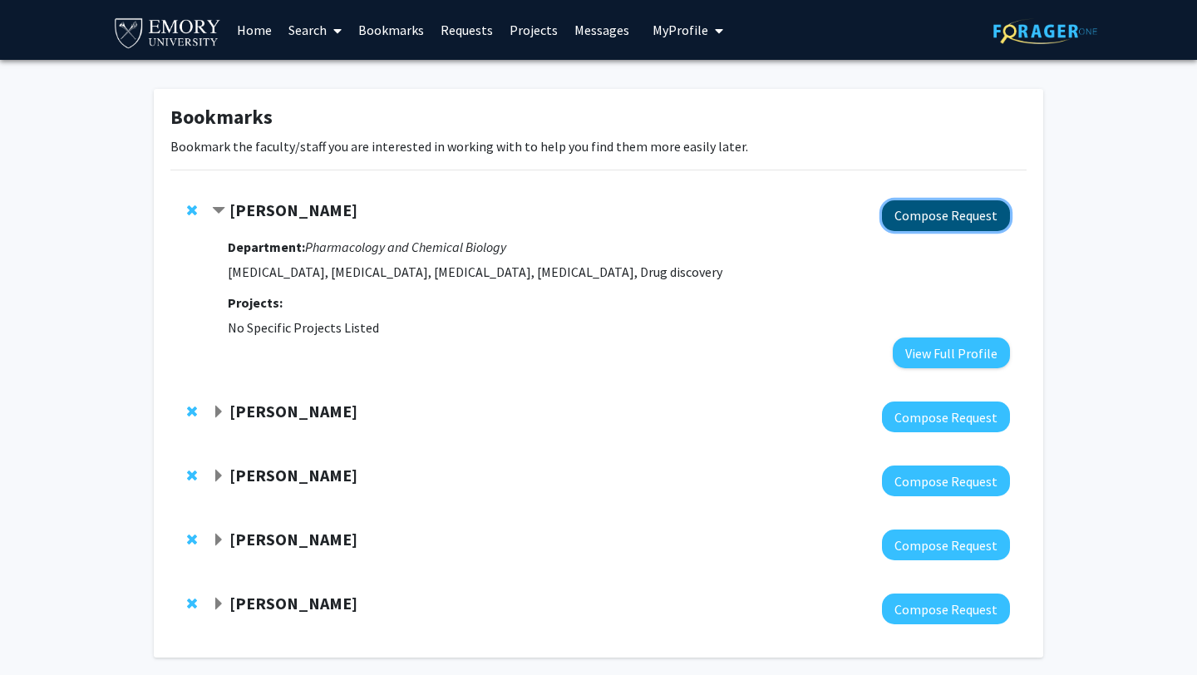
click at [974, 209] on button "Compose Request" at bounding box center [946, 215] width 128 height 31
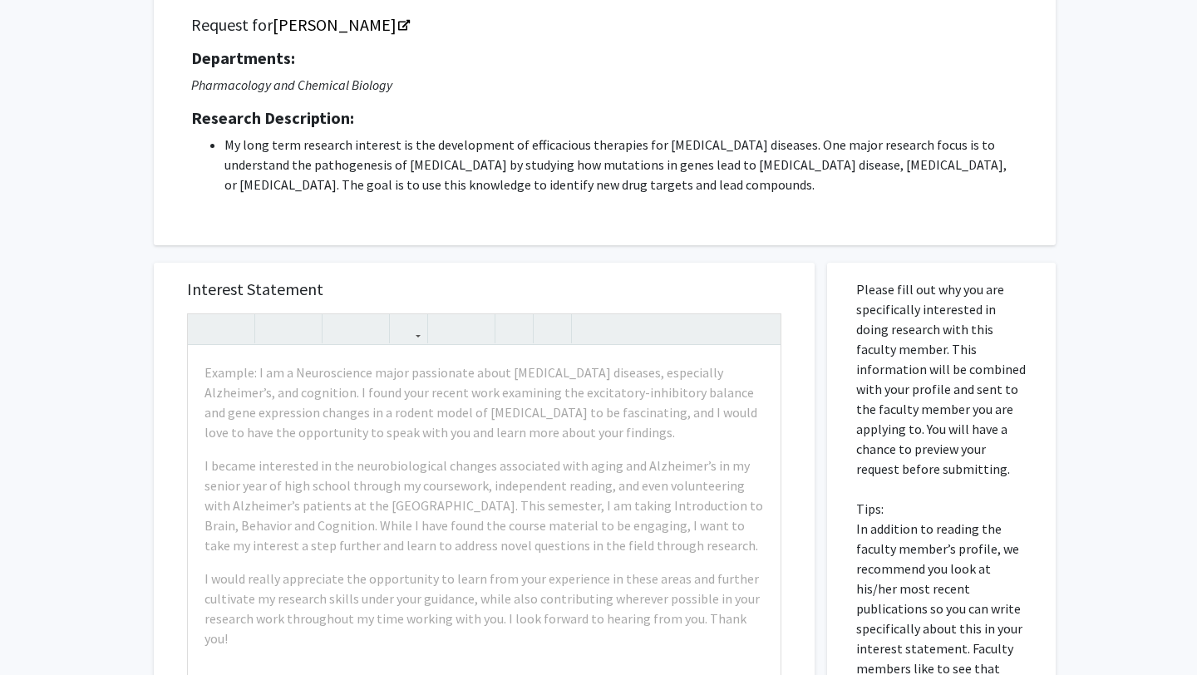
scroll to position [140, 0]
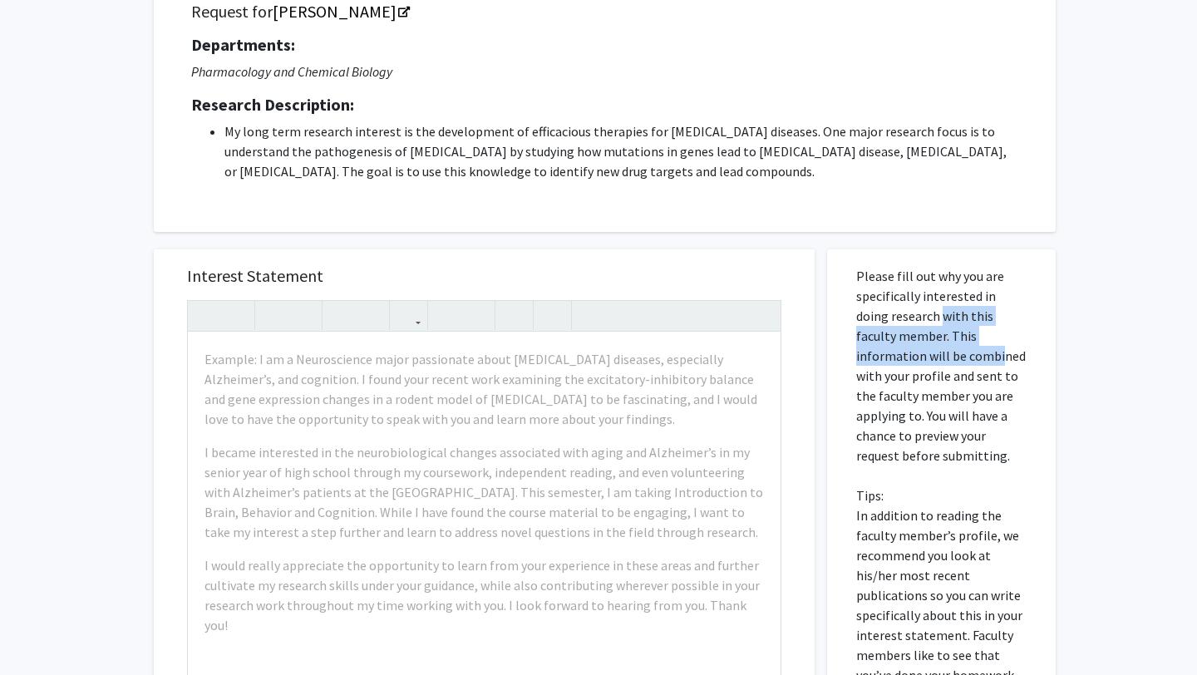
drag, startPoint x: 904, startPoint y: 313, endPoint x: 904, endPoint y: 357, distance: 43.2
click at [904, 357] on p "Please fill out why you are specifically interested in doing research with this…" at bounding box center [941, 515] width 170 height 499
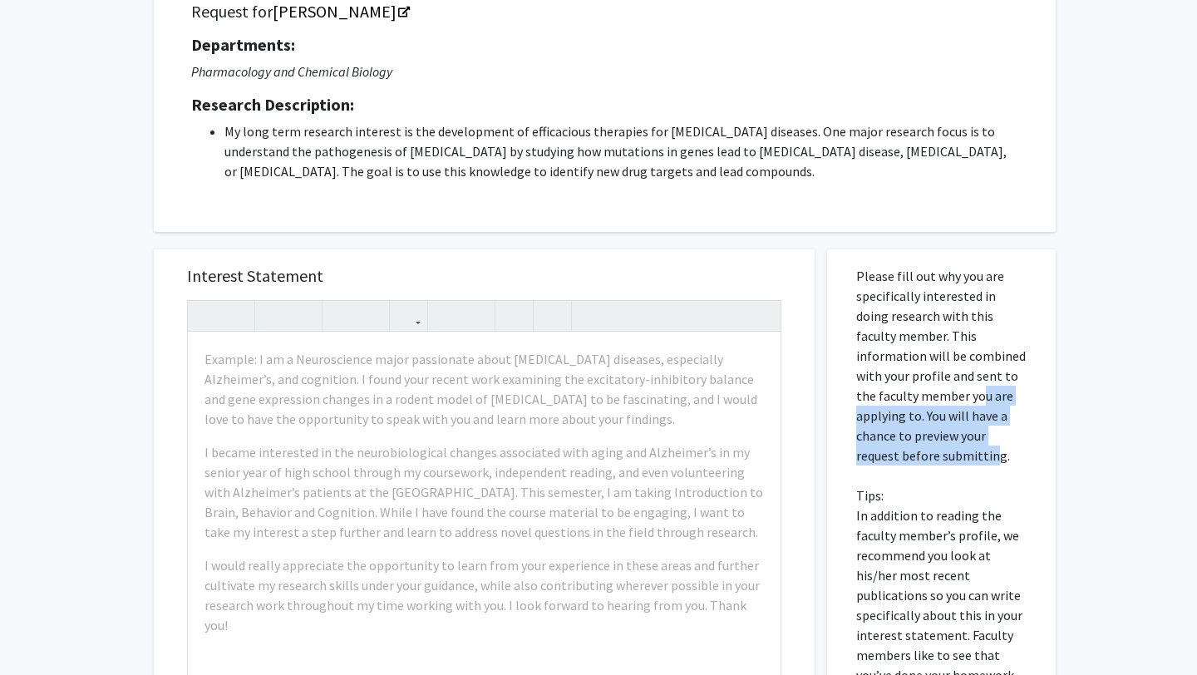
drag, startPoint x: 911, startPoint y: 402, endPoint x: 904, endPoint y: 446, distance: 45.4
click at [904, 446] on p "Please fill out why you are specifically interested in doing research with this…" at bounding box center [941, 515] width 170 height 499
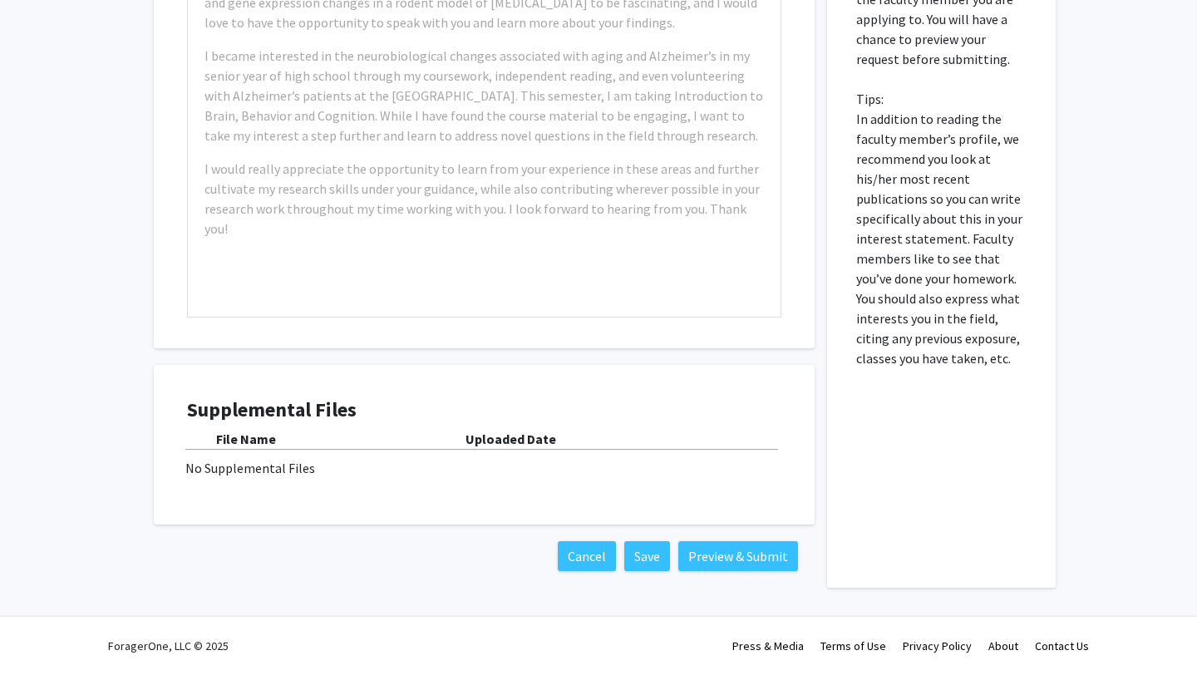
scroll to position [0, 0]
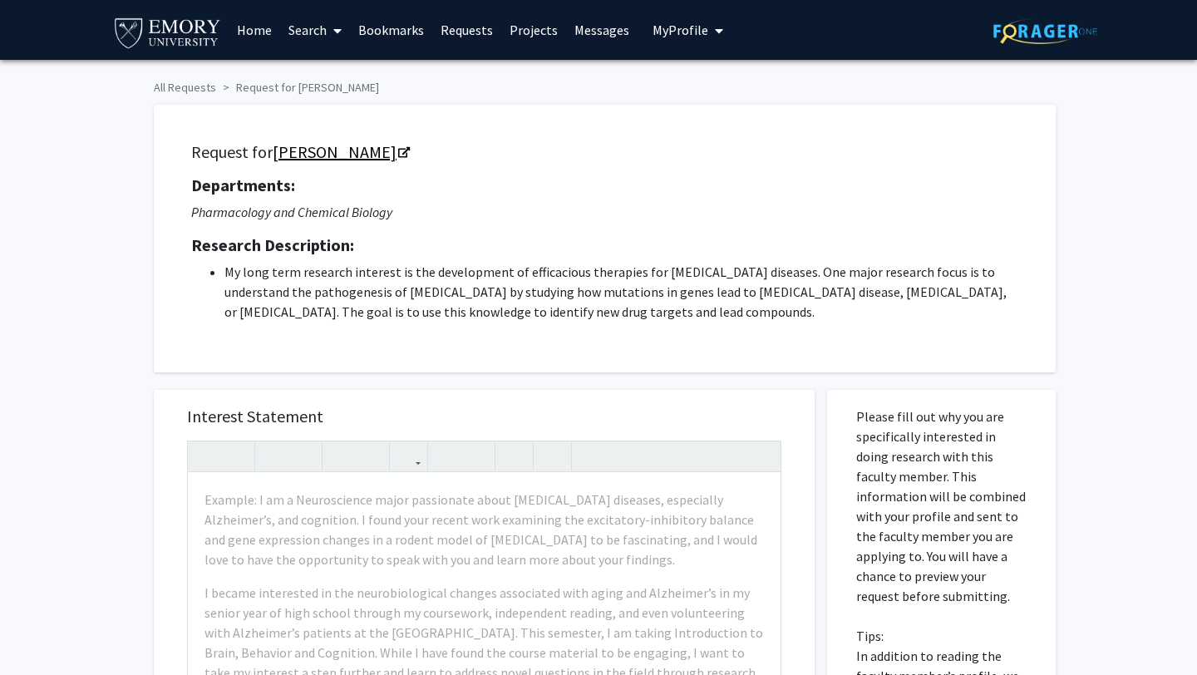
click at [398, 153] on icon "Opens in a new tab" at bounding box center [404, 153] width 12 height 11
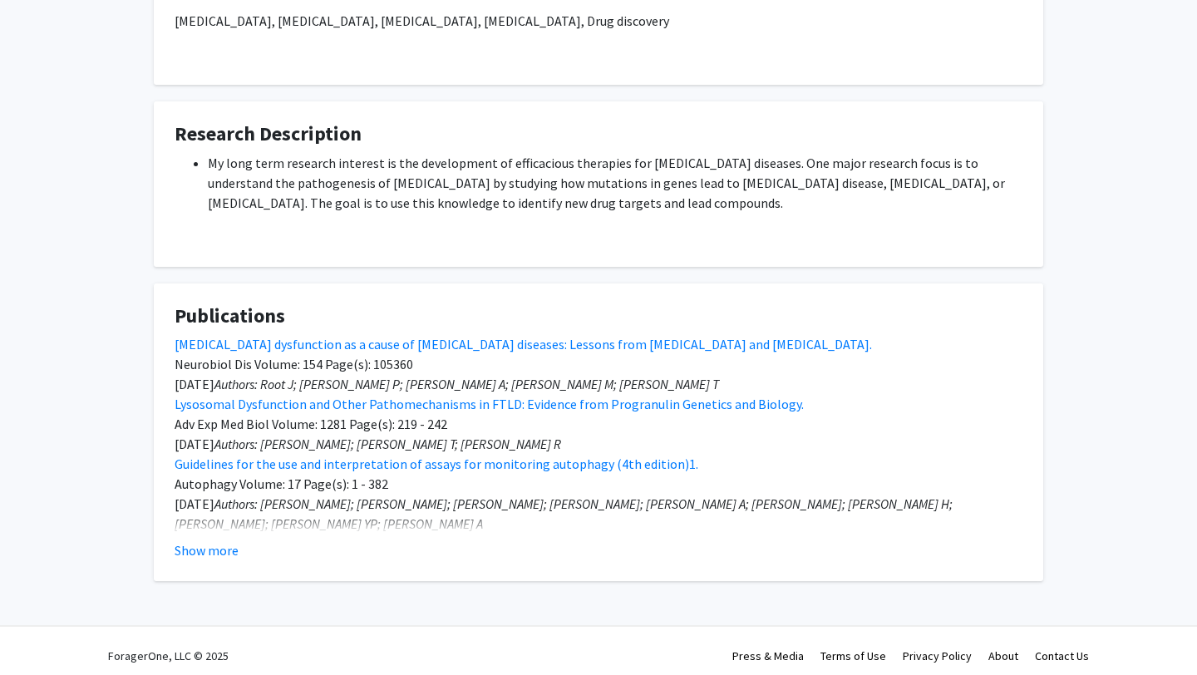
scroll to position [372, 0]
